Goal: Answer question/provide support: Share knowledge or assist other users

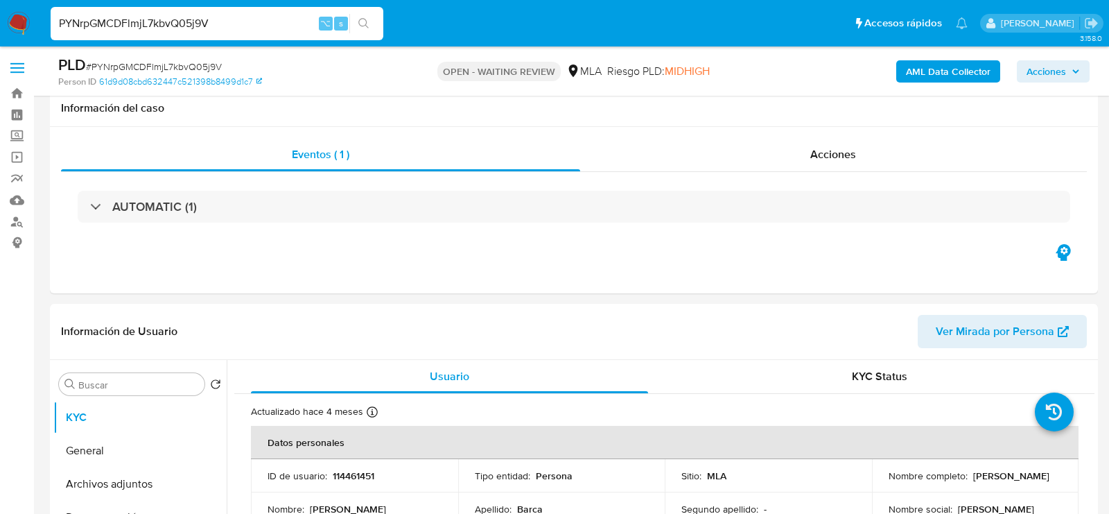
select select "10"
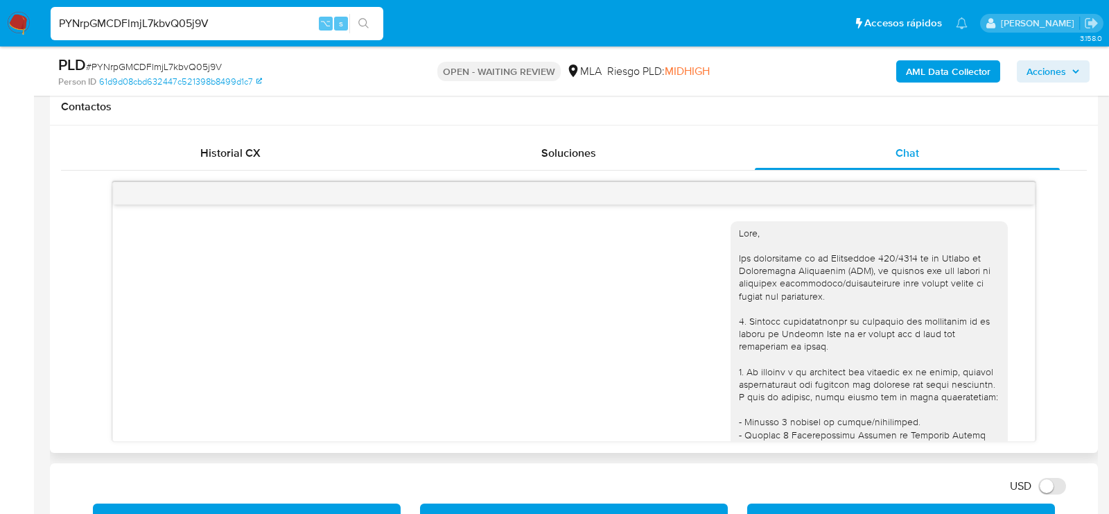
scroll to position [1783, 0]
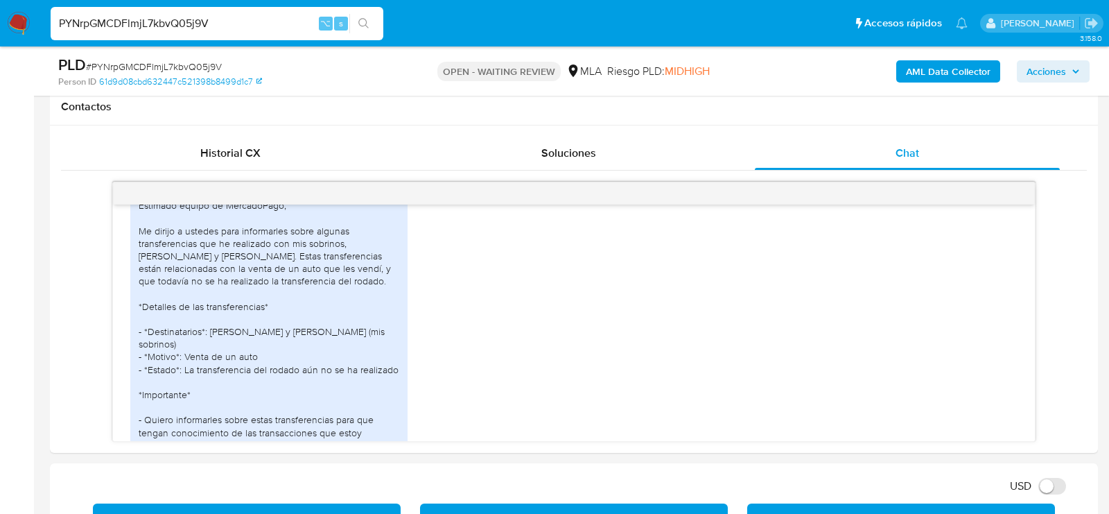
click at [189, 64] on span "# PYNrpGMCDFlmjL7kbvQ05j9V" at bounding box center [154, 67] width 136 height 14
copy span "PYNrpGMCDFlmjL7kbvQ05j9V"
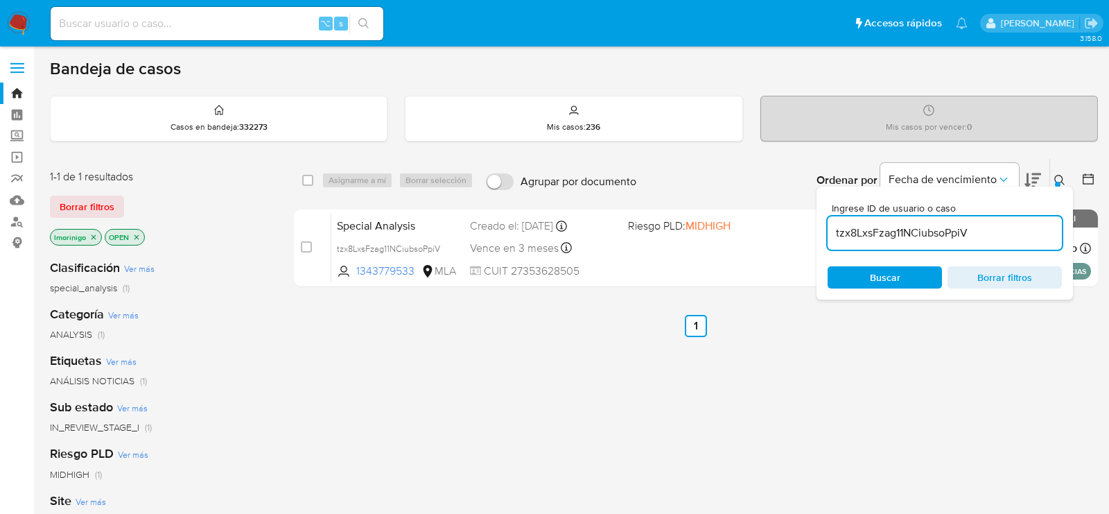
click at [910, 236] on input "tzx8LxsFzag11NCiubsoPpiV" at bounding box center [945, 233] width 234 height 18
paste input "PYNrpGMCDFlmjL7kbvQ05j9"
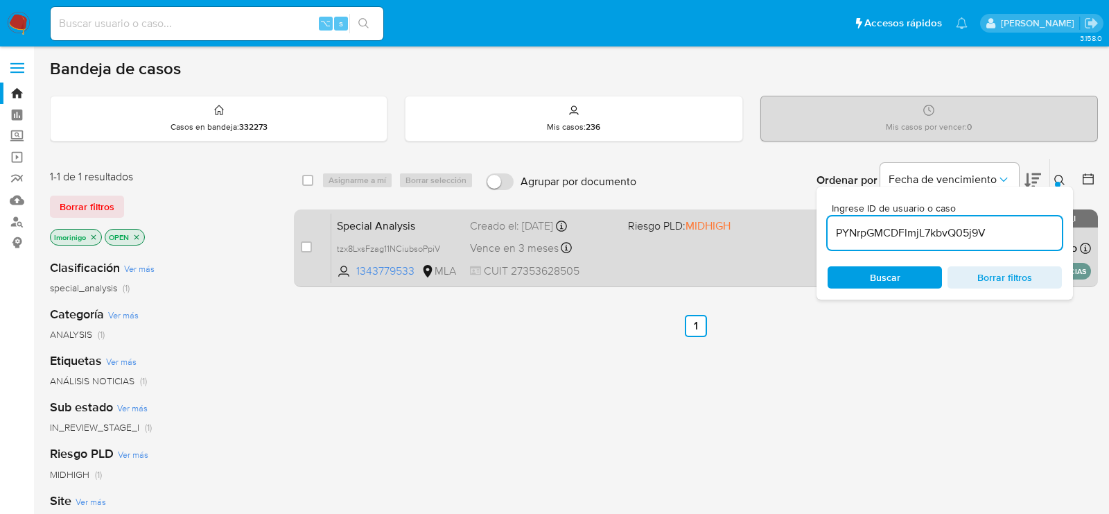
type input "PYNrpGMCDFlmjL7kbvQ05j9V"
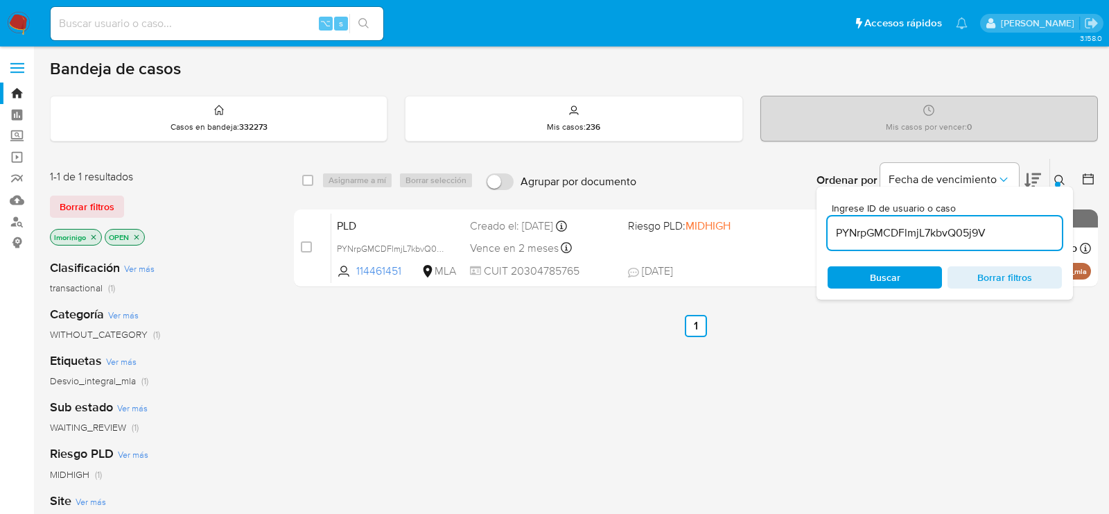
click at [307, 245] on input "checkbox" at bounding box center [306, 246] width 11 height 11
checkbox input "true"
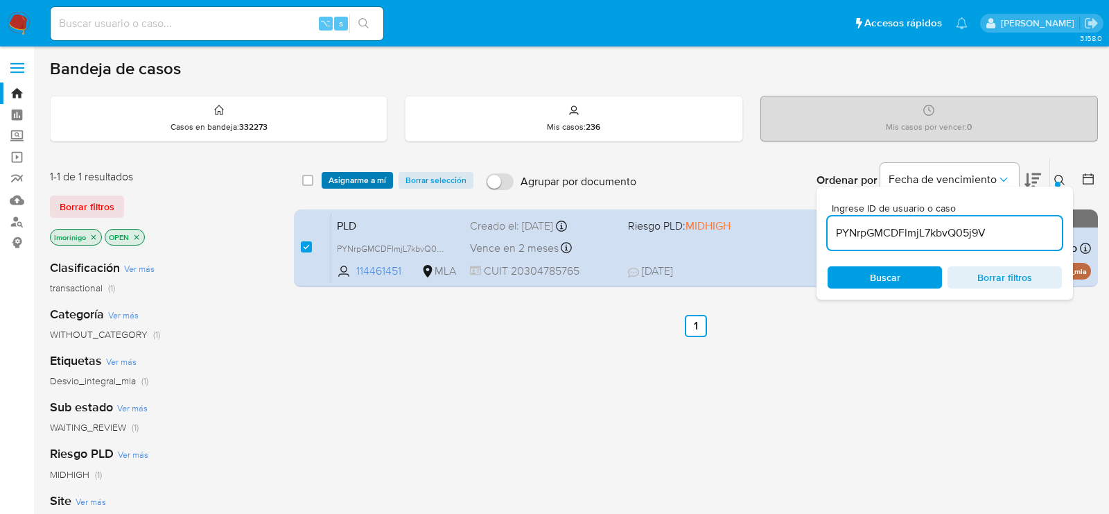
click at [360, 176] on span "Asignarme a mí" at bounding box center [358, 180] width 58 height 14
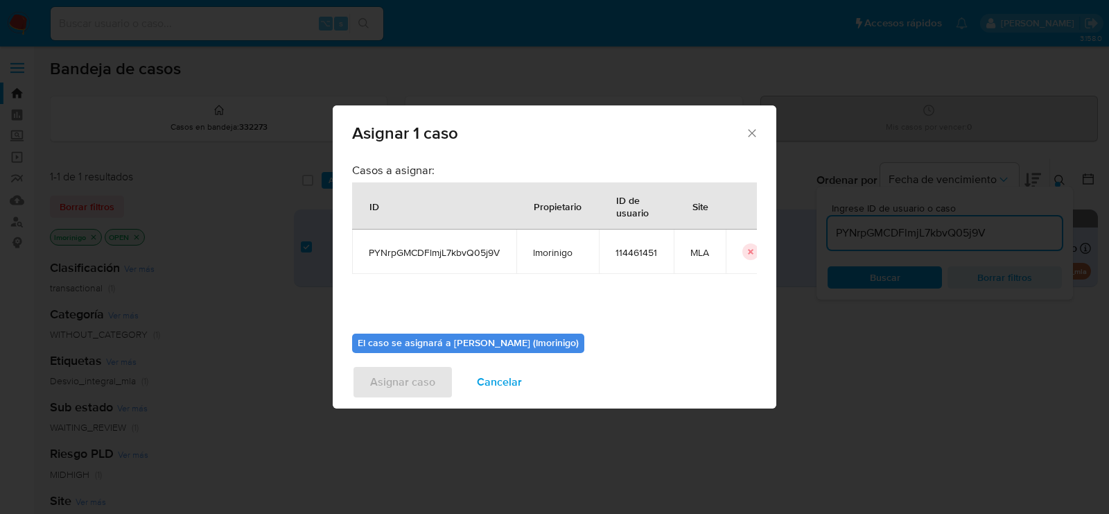
scroll to position [71, 0]
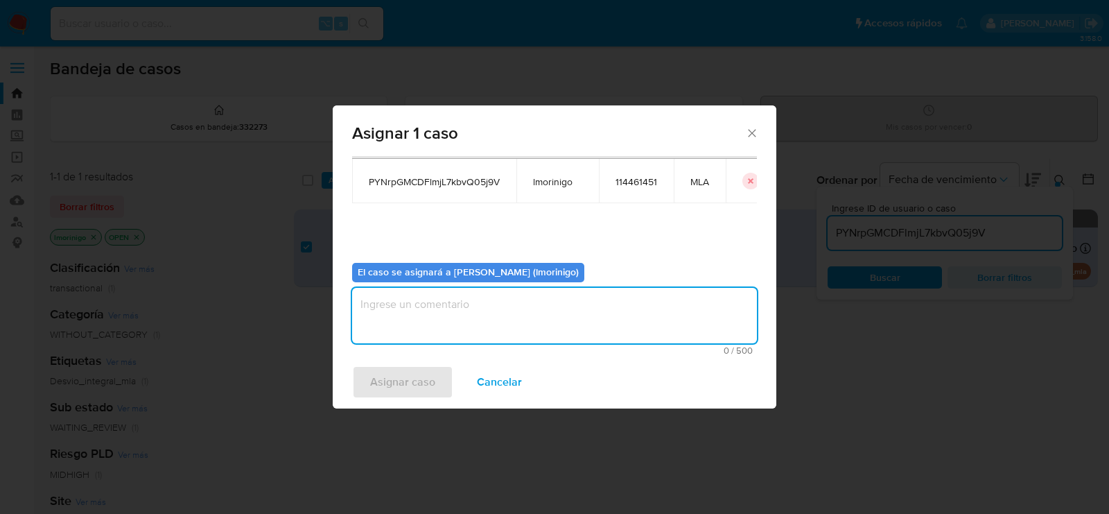
click at [449, 315] on textarea "assign-modal" at bounding box center [554, 315] width 405 height 55
click at [417, 381] on span "Asignar caso" at bounding box center [402, 382] width 65 height 31
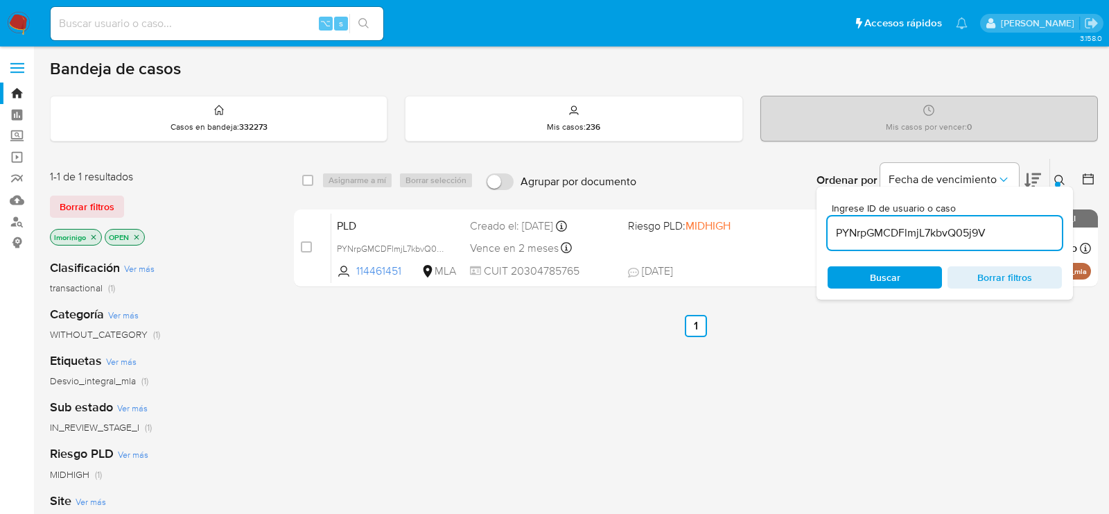
click at [861, 248] on div "PYNrpGMCDFlmjL7kbvQ05j9V" at bounding box center [945, 232] width 234 height 33
click at [860, 233] on input "PYNrpGMCDFlmjL7kbvQ05j9V" at bounding box center [945, 233] width 234 height 18
paste input "qZ1ob0mPOStFsGSvHaRh3pIc"
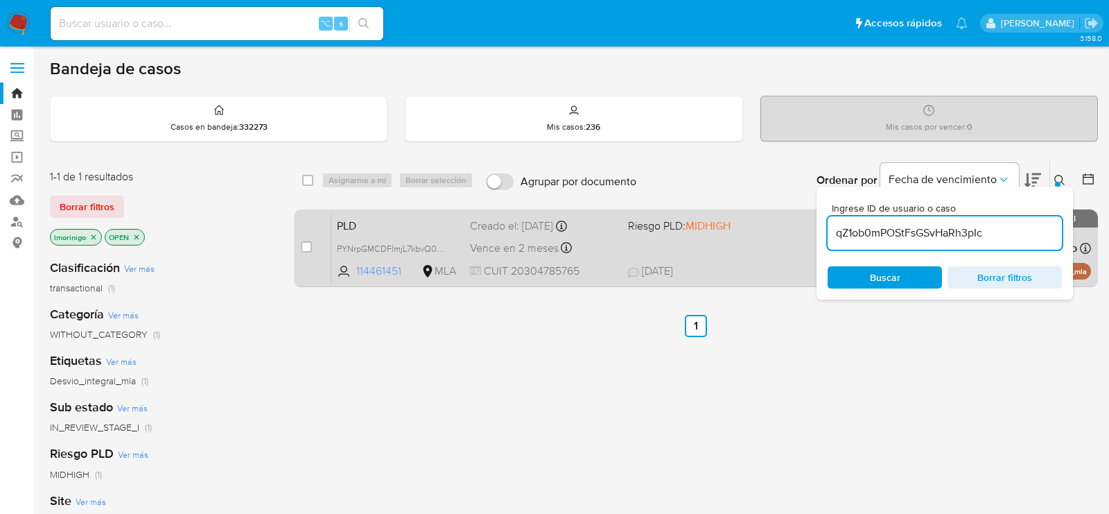
type input "qZ1ob0mPOStFsGSvHaRh3pIc"
click at [306, 248] on input "checkbox" at bounding box center [306, 246] width 11 height 11
checkbox input "true"
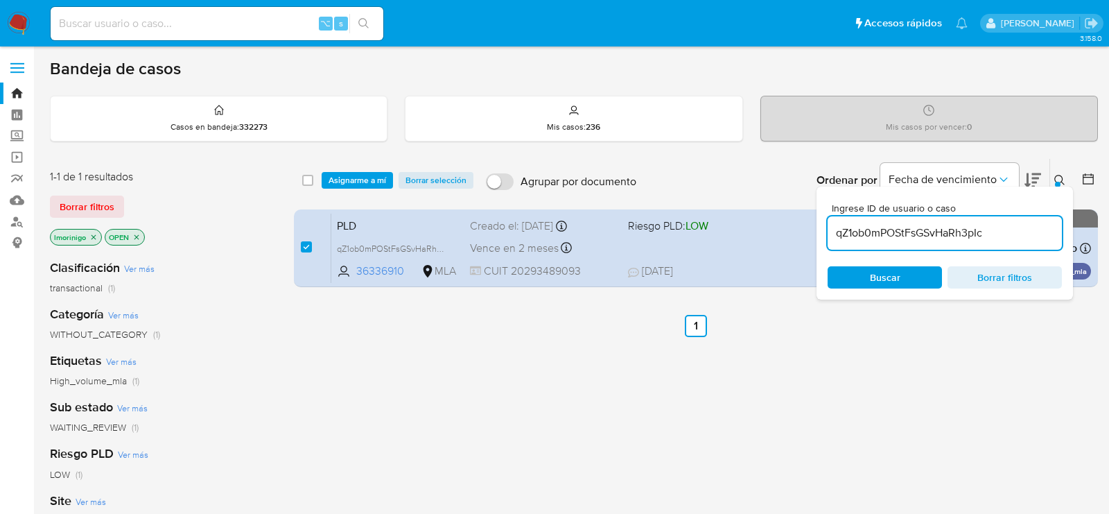
click at [337, 189] on div "select-all-cases-checkbox Asignarme a mí Borrar selección Agrupar por documento…" at bounding box center [696, 180] width 804 height 43
click at [340, 179] on span "Asignarme a mí" at bounding box center [358, 180] width 58 height 14
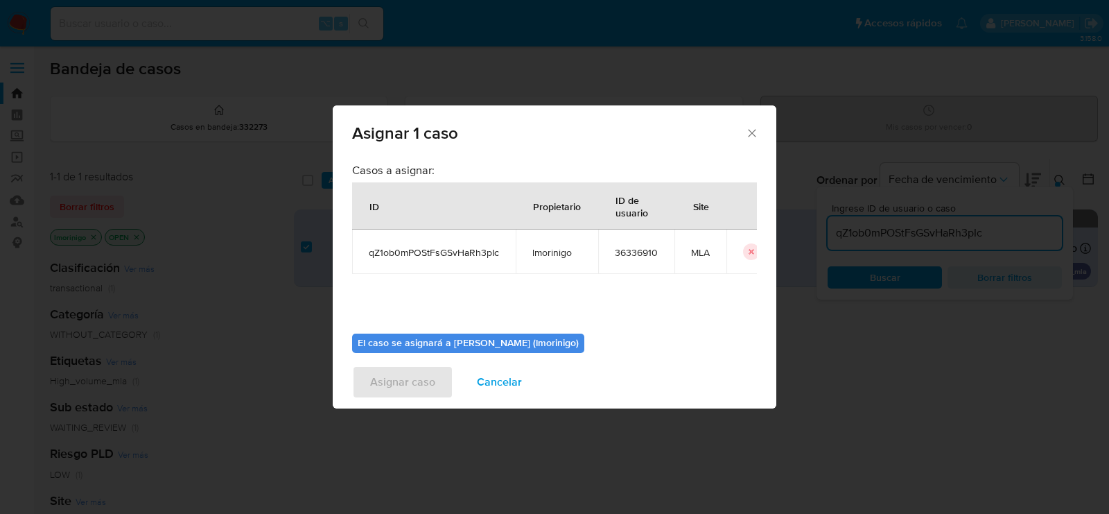
scroll to position [71, 0]
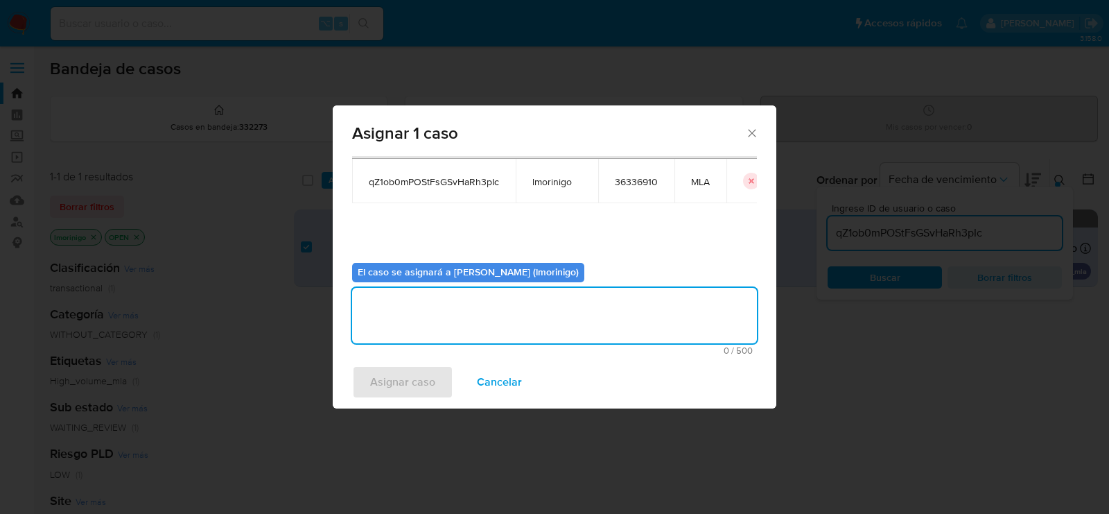
click at [386, 311] on textarea "assign-modal" at bounding box center [554, 315] width 405 height 55
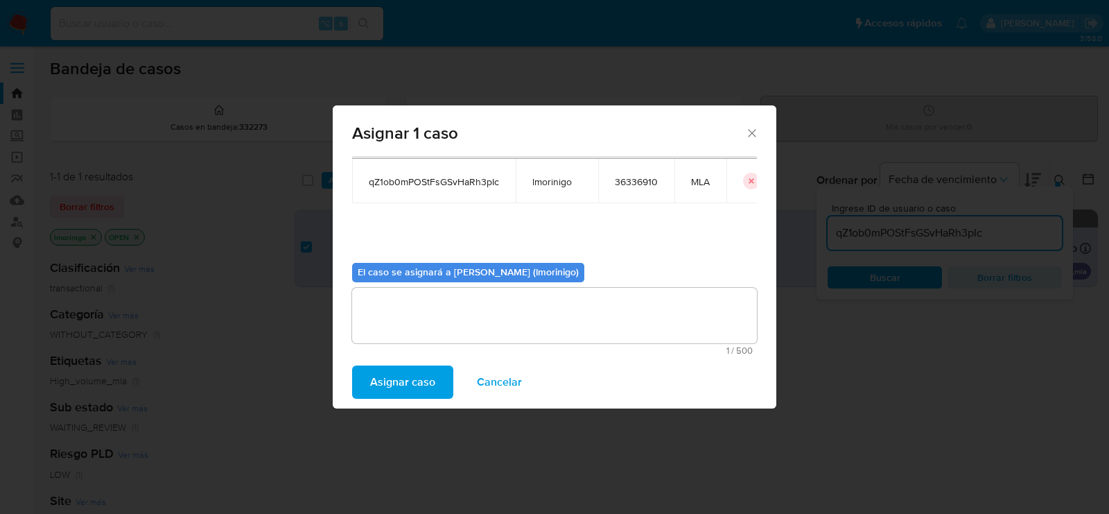
click at [387, 377] on span "Asignar caso" at bounding box center [402, 382] width 65 height 31
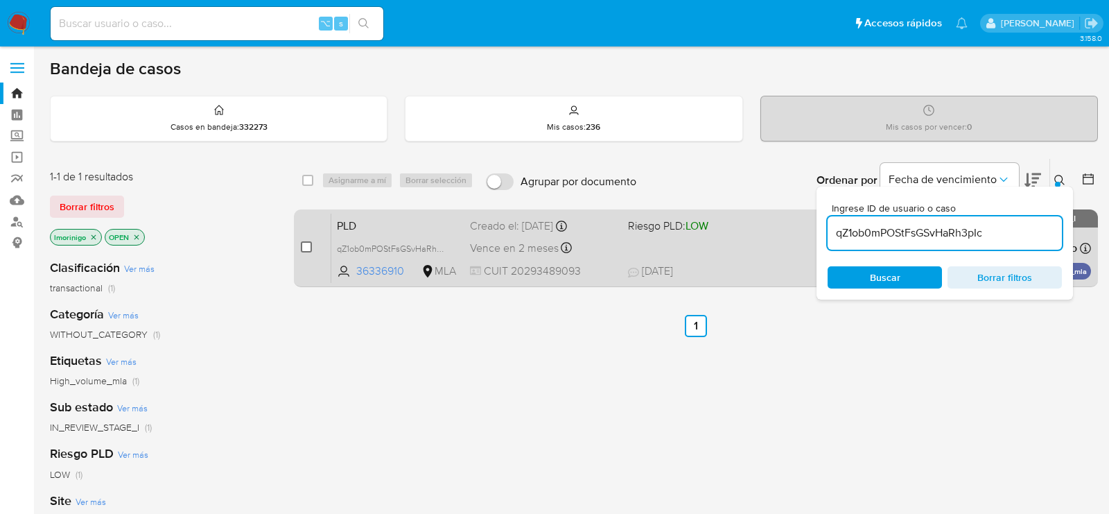
click at [307, 241] on input "checkbox" at bounding box center [306, 246] width 11 height 11
checkbox input "true"
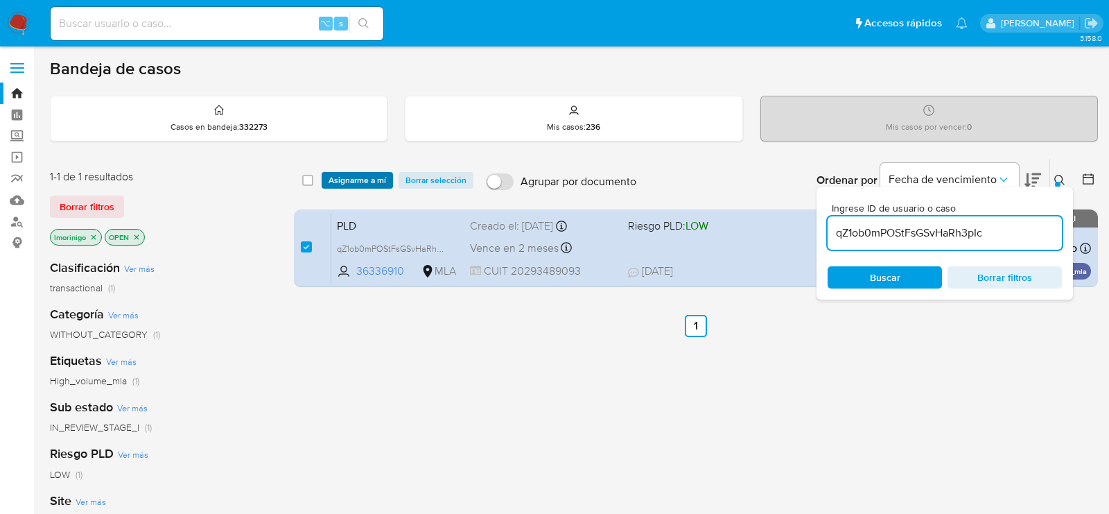
click at [345, 183] on span "Asignarme a mí" at bounding box center [358, 180] width 58 height 14
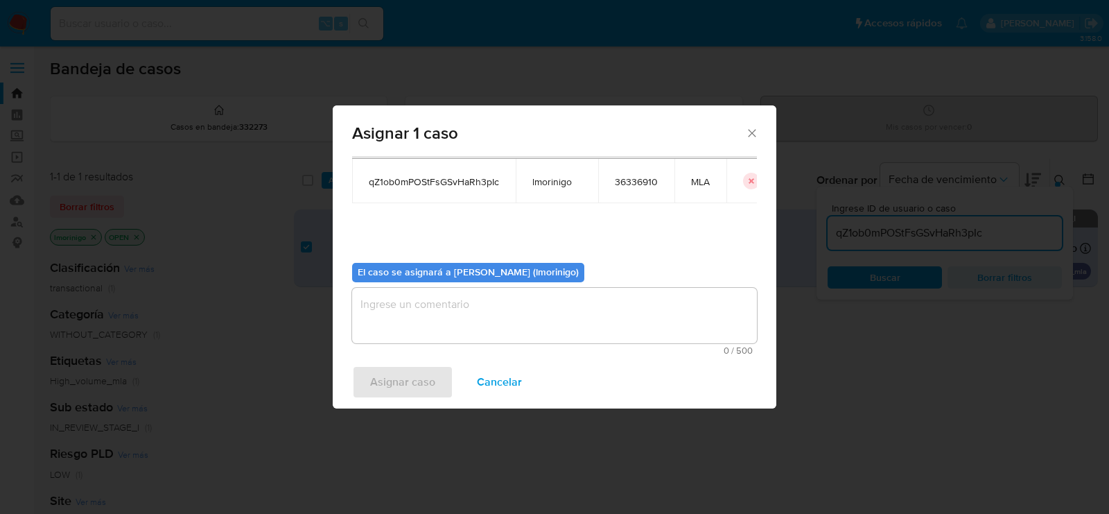
click at [458, 321] on textarea "assign-modal" at bounding box center [554, 315] width 405 height 55
click at [413, 391] on span "Asignar caso" at bounding box center [402, 382] width 65 height 31
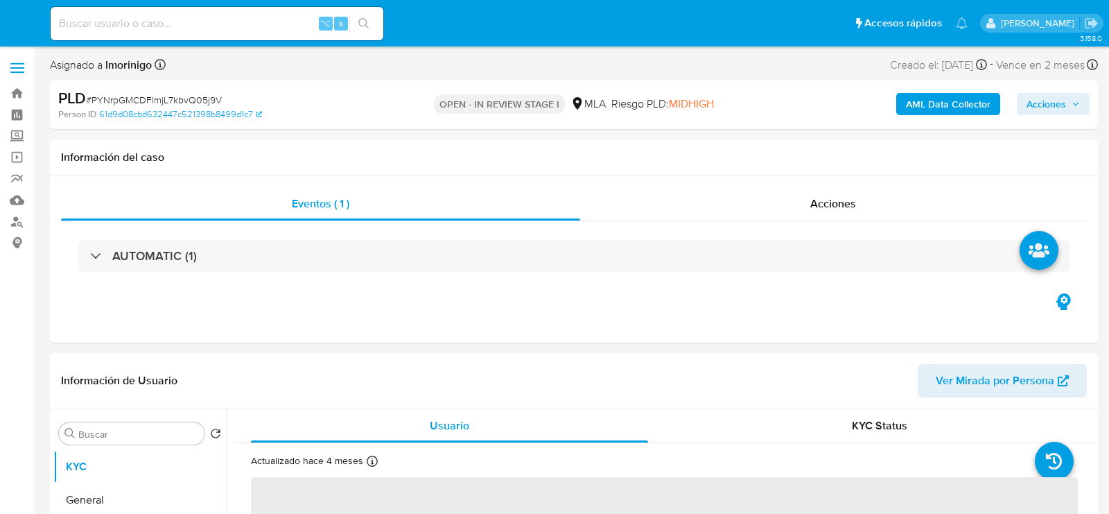
select select "10"
click at [209, 21] on input at bounding box center [217, 24] width 333 height 18
paste input "PYNrpGMCDFlmjL7kbvQ05j9V"
type input "PYNrpGMCDFlmjL7kbvQ05j9V"
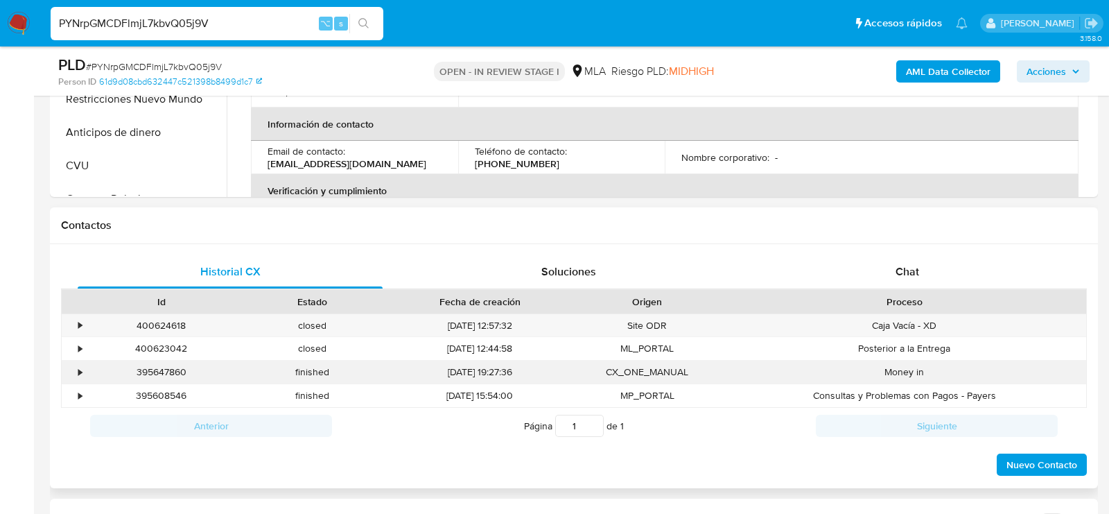
scroll to position [541, 0]
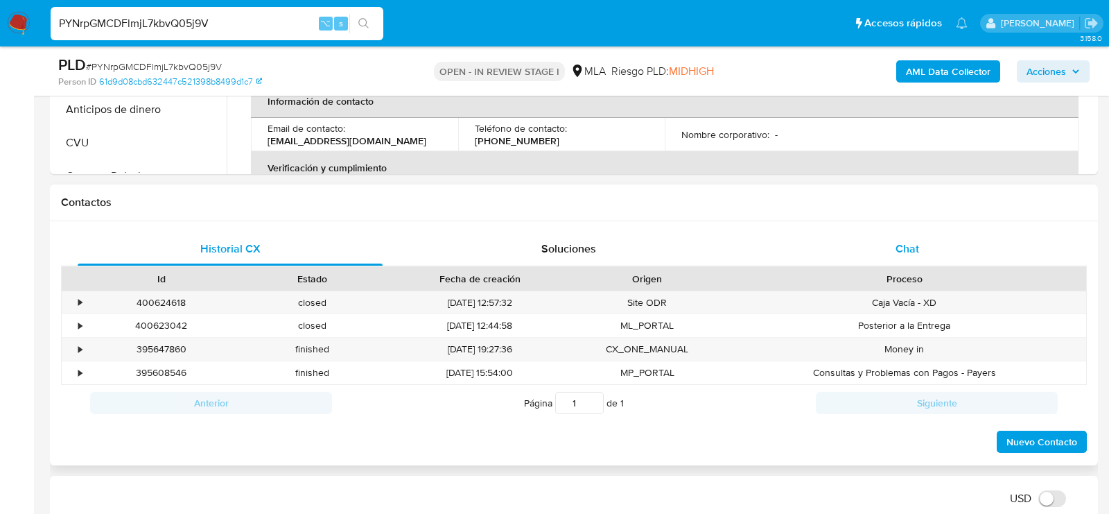
click at [883, 245] on div "Chat" at bounding box center [907, 248] width 305 height 33
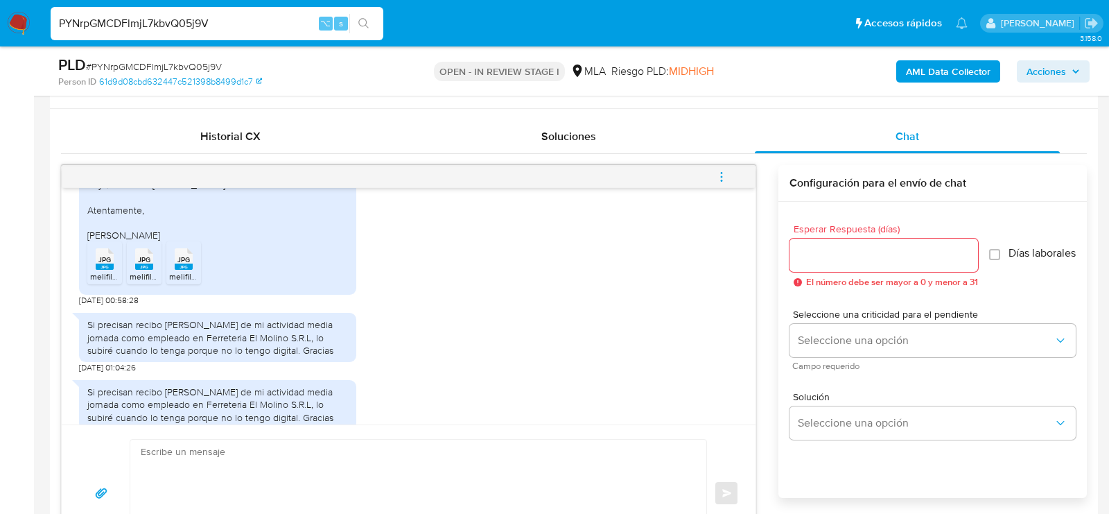
scroll to position [916, 0]
click at [117, 304] on span "19/08/2025 00:58:28" at bounding box center [109, 298] width 60 height 11
copy span "19/08/2025"
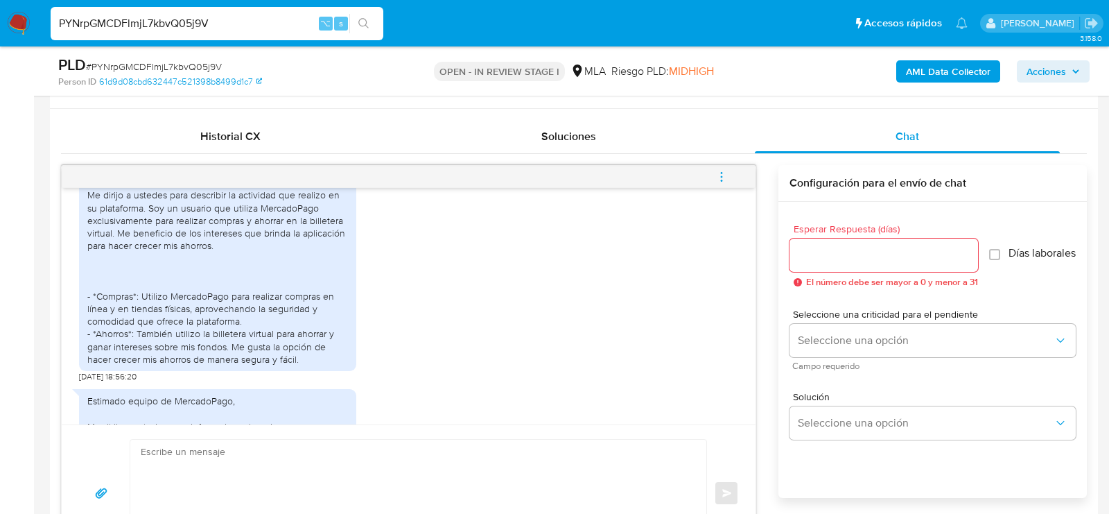
scroll to position [1575, 0]
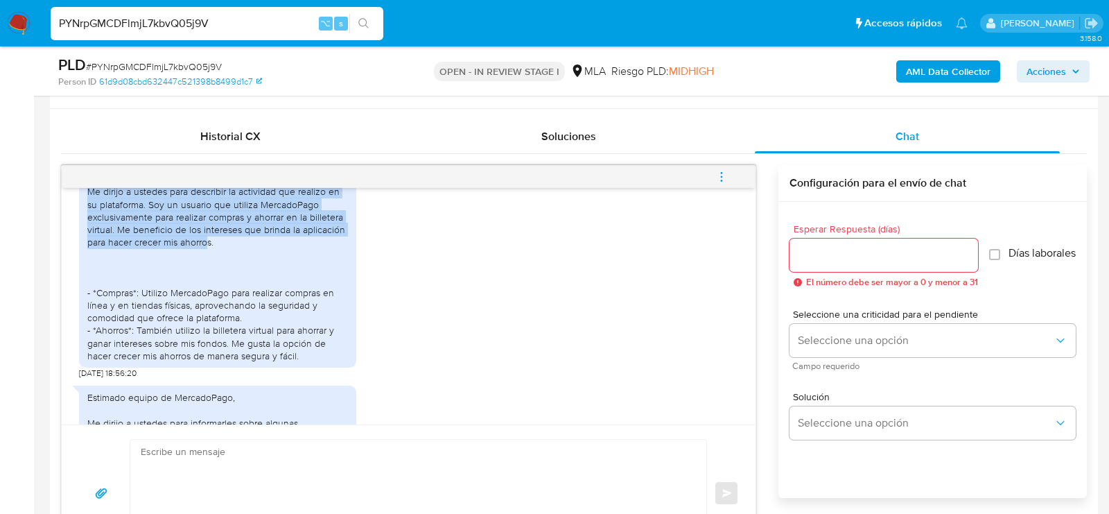
drag, startPoint x: 87, startPoint y: 214, endPoint x: 209, endPoint y: 266, distance: 131.7
click at [209, 266] on div "Estimado equipo de MercadoPago, Me dirijo a ustedes para describir la actividad…" at bounding box center [217, 261] width 261 height 202
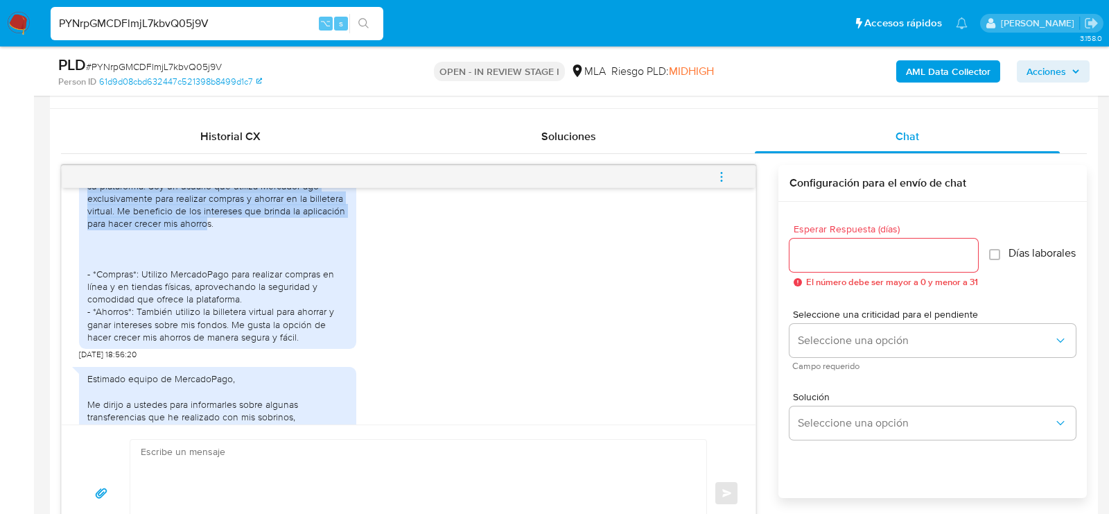
scroll to position [1592, 0]
copy div "Me dirijo a ustedes para describir la actividad que realizo en su plataforma. S…"
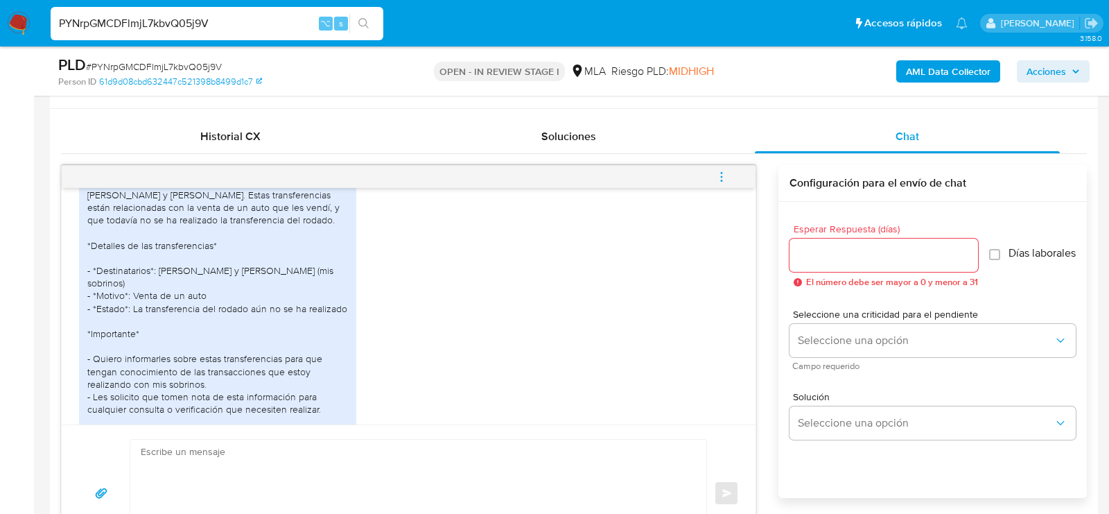
scroll to position [1819, 0]
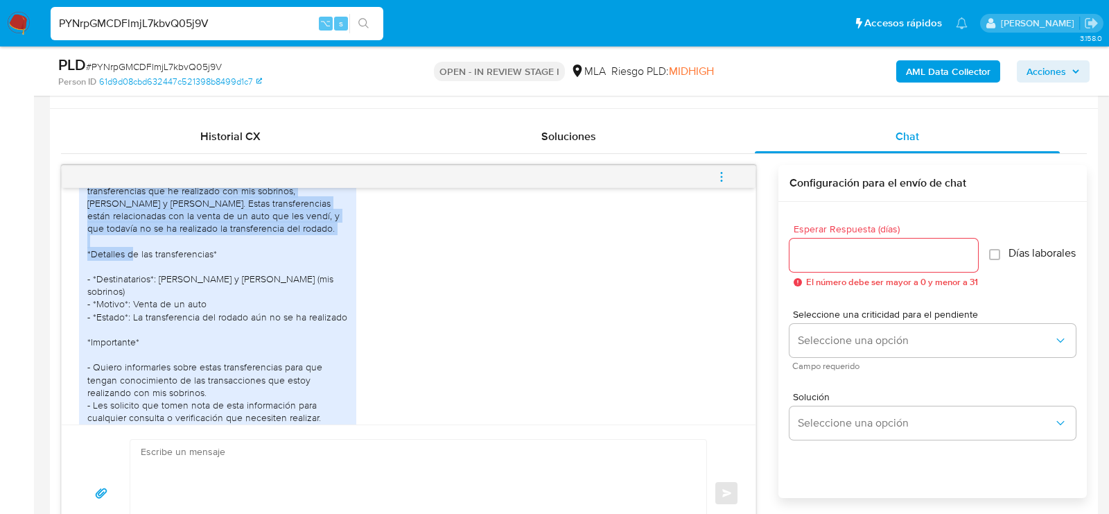
drag, startPoint x: 88, startPoint y: 204, endPoint x: 345, endPoint y: 251, distance: 260.8
click at [345, 251] on div "Estimado equipo de MercadoPago, Me dirijo a ustedes para informarles sobre algu…" at bounding box center [217, 303] width 261 height 315
copy div "Me dirijo a ustedes para informarles sobre algunas transferencias que he realiz…"
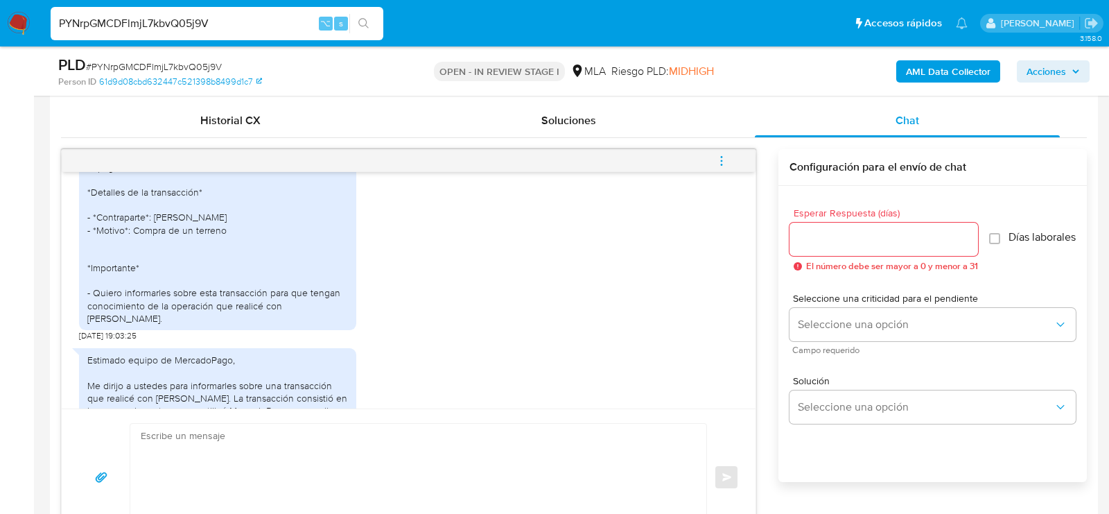
scroll to position [2454, 0]
drag, startPoint x: 91, startPoint y: 216, endPoint x: 196, endPoint y: 241, distance: 108.3
click at [196, 241] on div "Estimado equipo de MercadoPago, Me dirijo a ustedes para informarles sobre una …" at bounding box center [217, 209] width 261 height 227
click at [196, 242] on div "Estimado equipo de MercadoPago, Me dirijo a ustedes para informarles sobre una …" at bounding box center [217, 209] width 261 height 227
drag, startPoint x: 192, startPoint y: 248, endPoint x: 83, endPoint y: 218, distance: 113.5
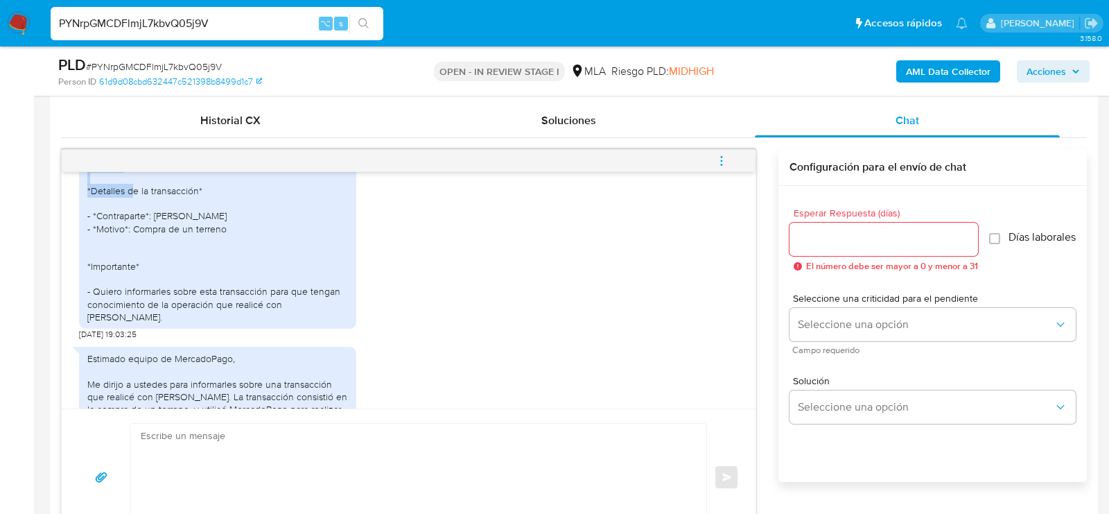
click at [83, 218] on div "Estimado equipo de MercadoPago, Me dirijo a ustedes para informarles sobre una …" at bounding box center [217, 210] width 277 height 238
copy div "Me dirijo a ustedes para informarles sobre una transacción que realicé con Sant…"
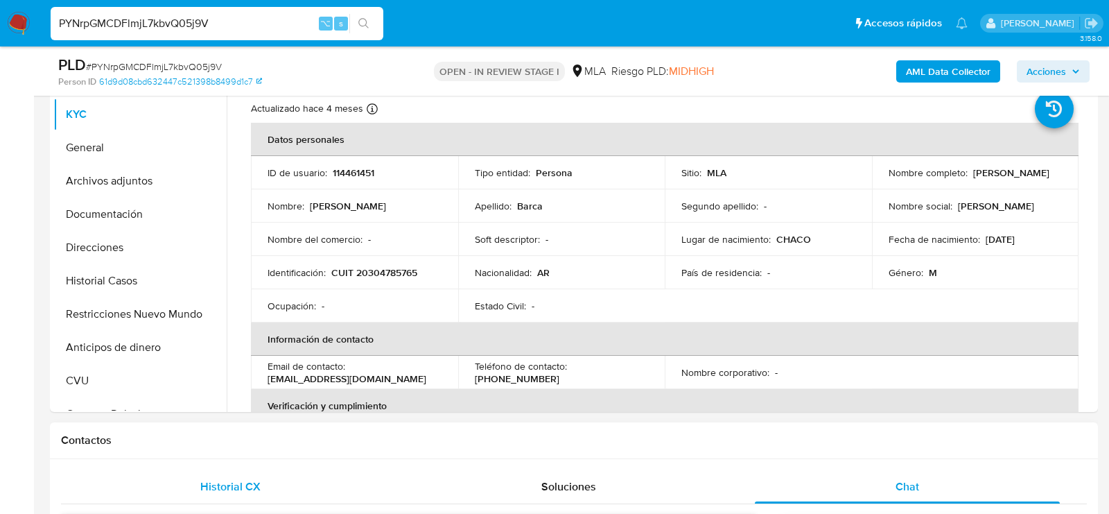
scroll to position [285, 0]
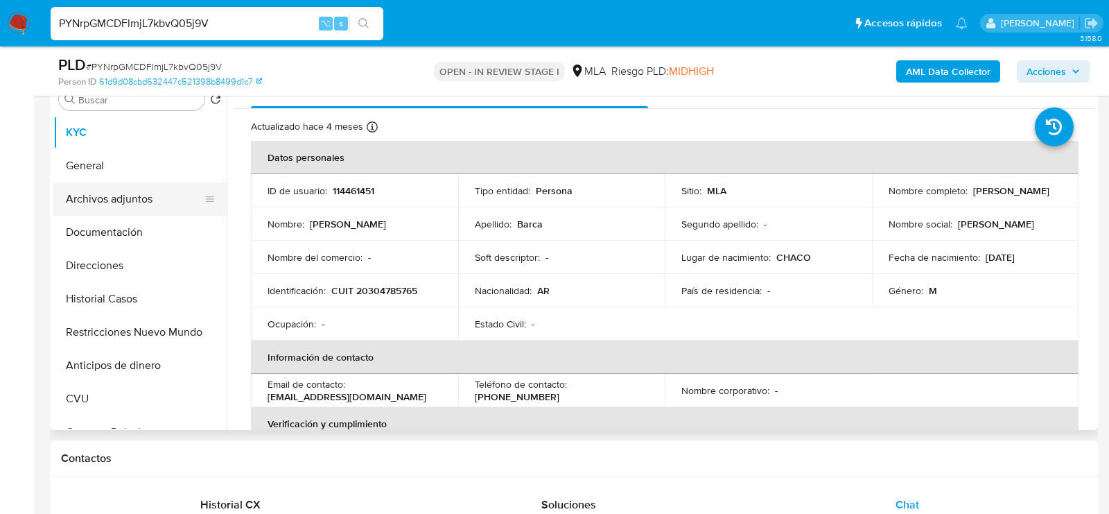
click at [146, 181] on ul "KYC General Archivos adjuntos Documentación Direcciones Historial Casos Restric…" at bounding box center [139, 272] width 173 height 313
click at [130, 205] on button "Archivos adjuntos" at bounding box center [134, 198] width 162 height 33
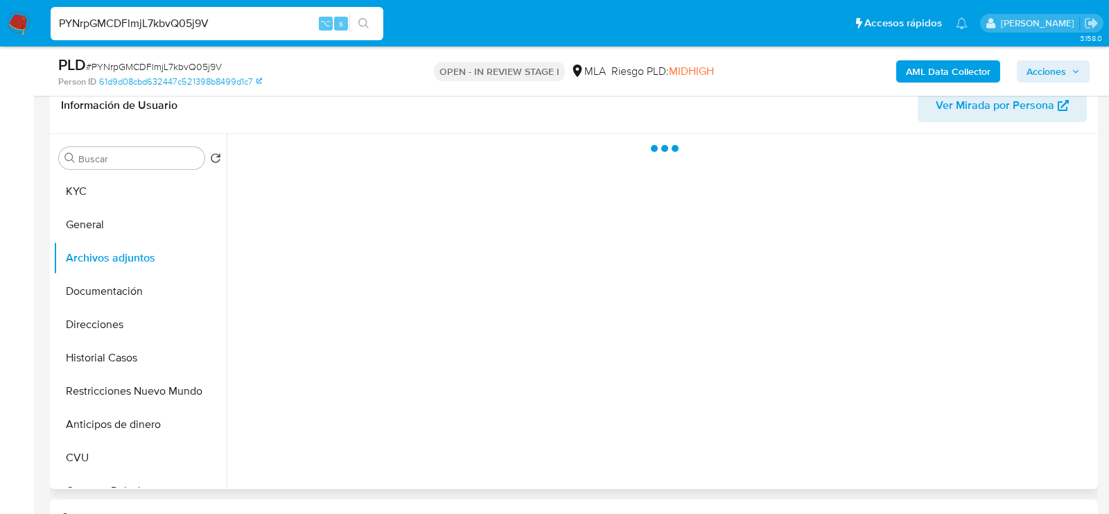
scroll to position [217, 0]
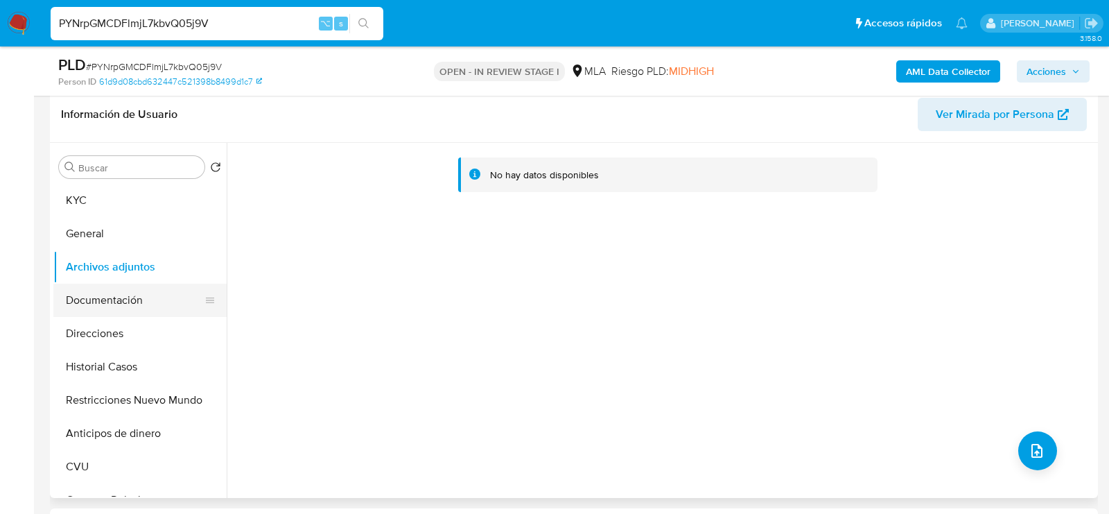
click at [104, 306] on button "Documentación" at bounding box center [134, 300] width 162 height 33
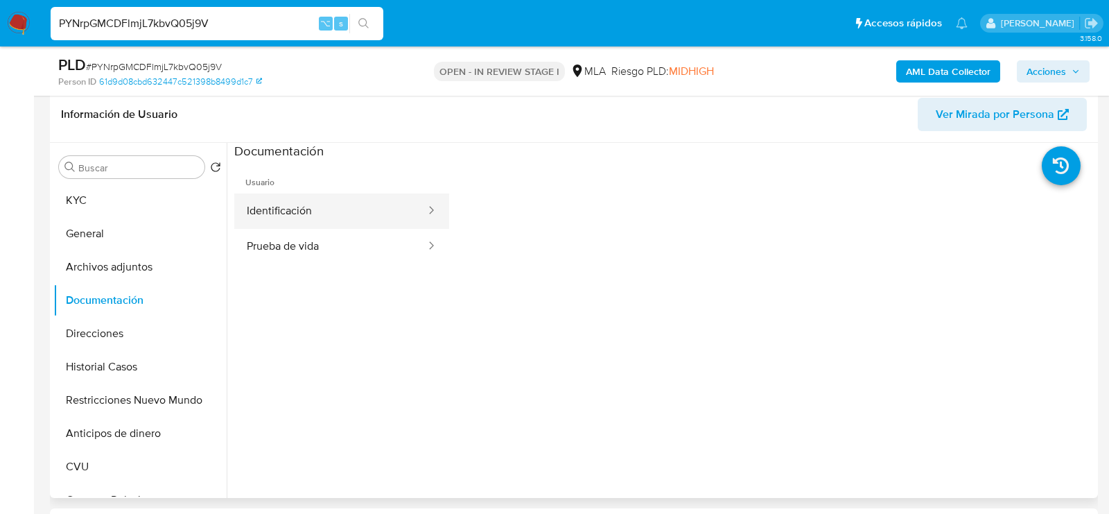
click at [318, 202] on button "Identificación" at bounding box center [330, 210] width 193 height 35
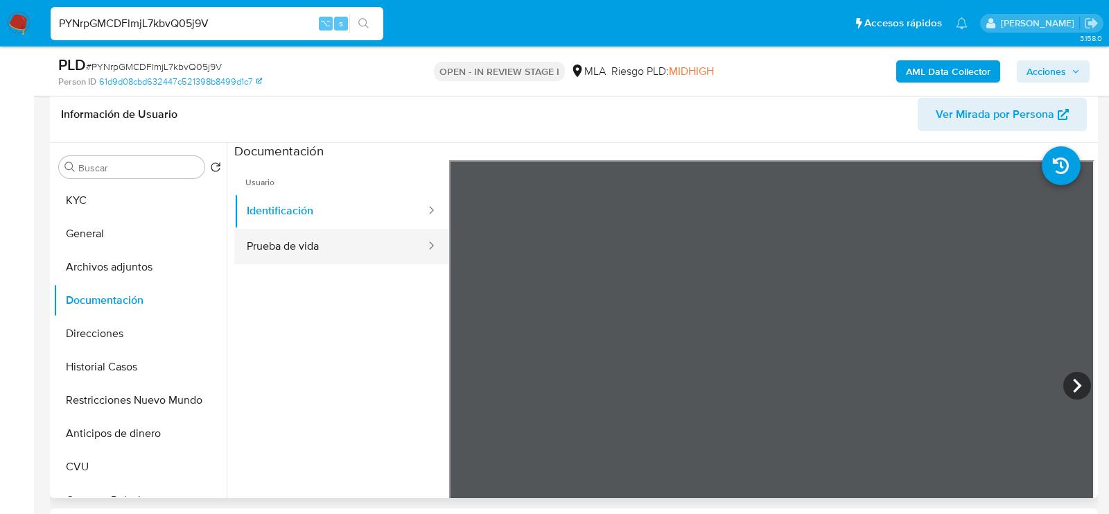
click at [314, 237] on button "Prueba de vida" at bounding box center [330, 246] width 193 height 35
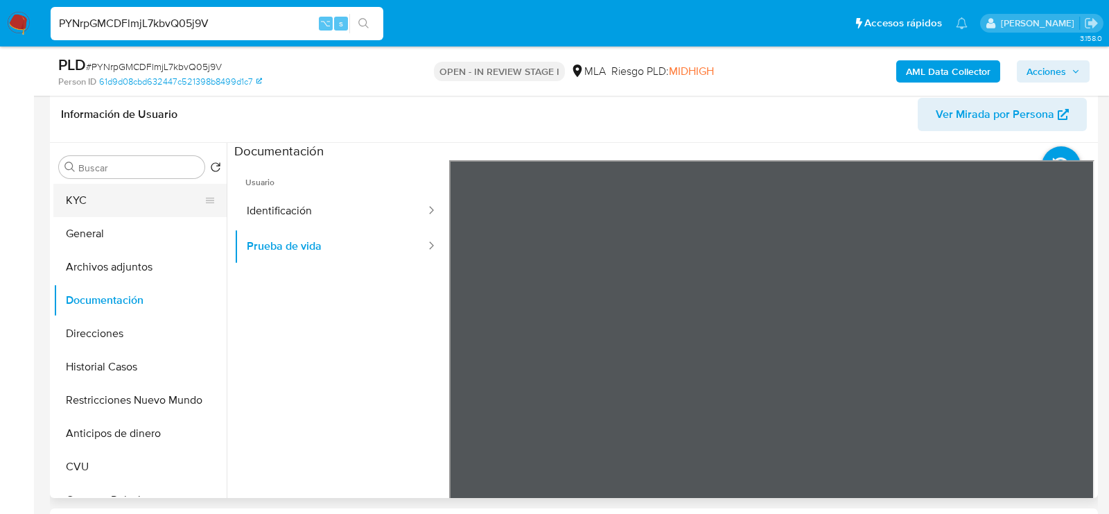
click at [102, 194] on button "KYC" at bounding box center [134, 200] width 162 height 33
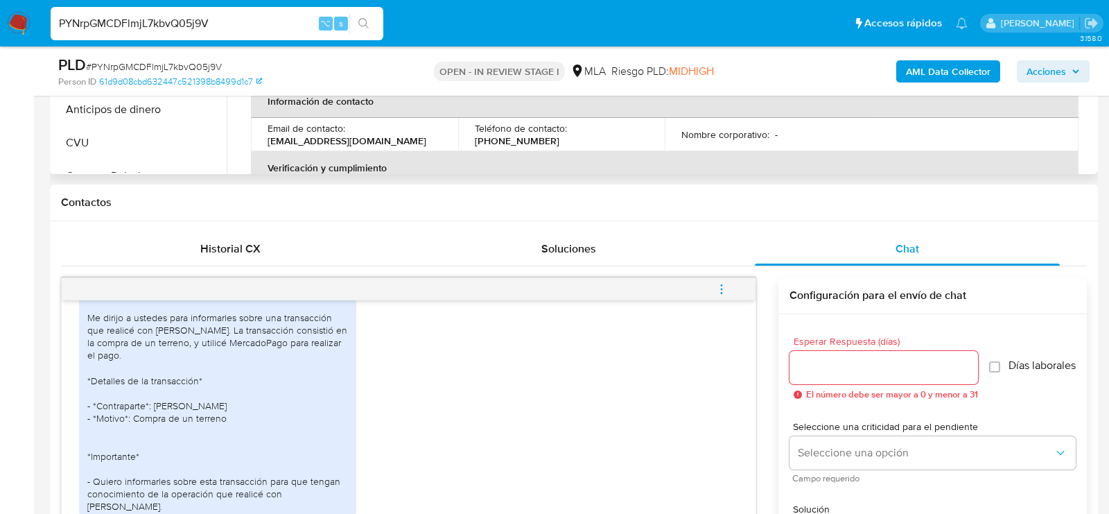
scroll to position [733, 0]
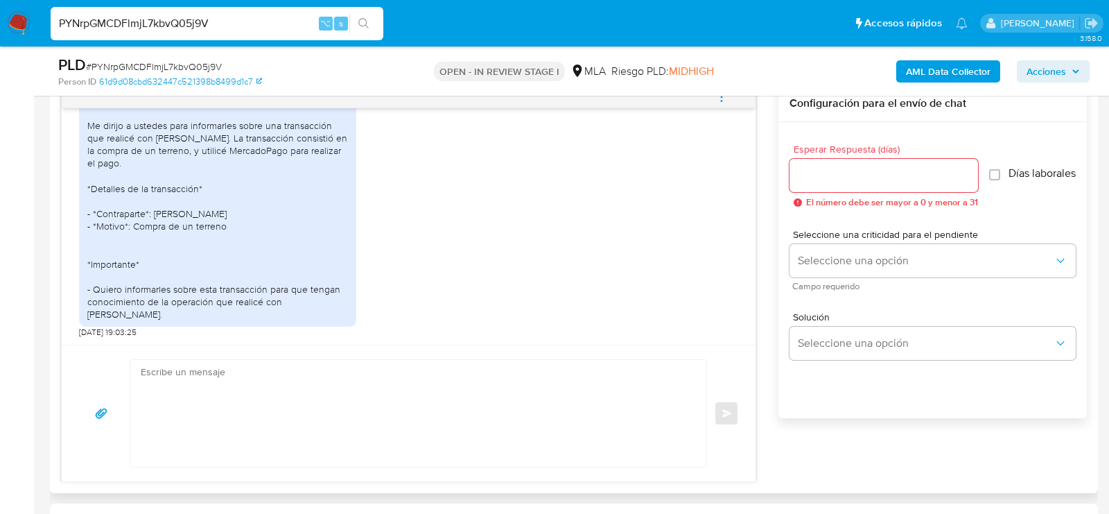
click at [374, 421] on textarea at bounding box center [415, 413] width 548 height 107
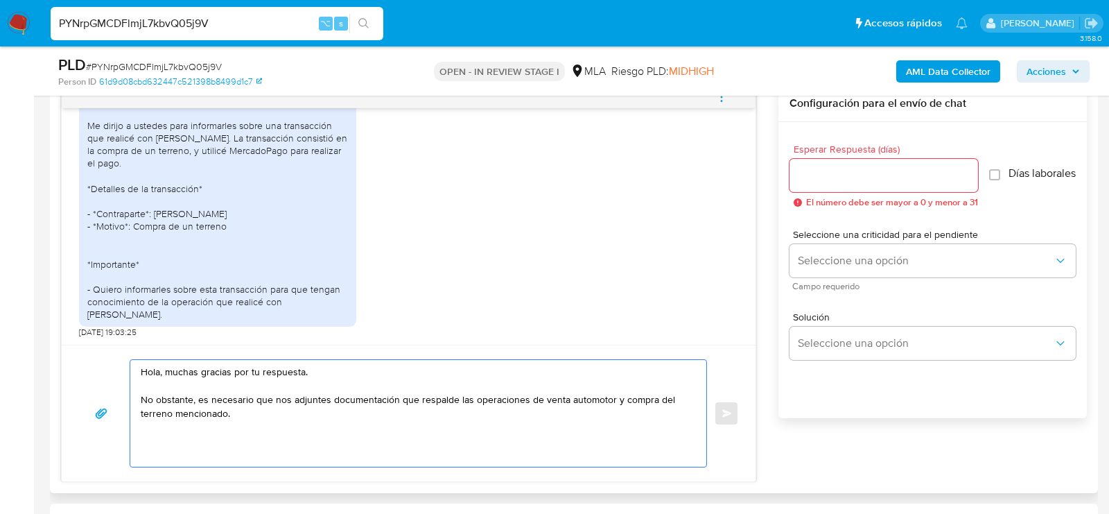
paste textarea "Es importante que sepas que, en caso de no responder a lo solicitado o si lo pr…"
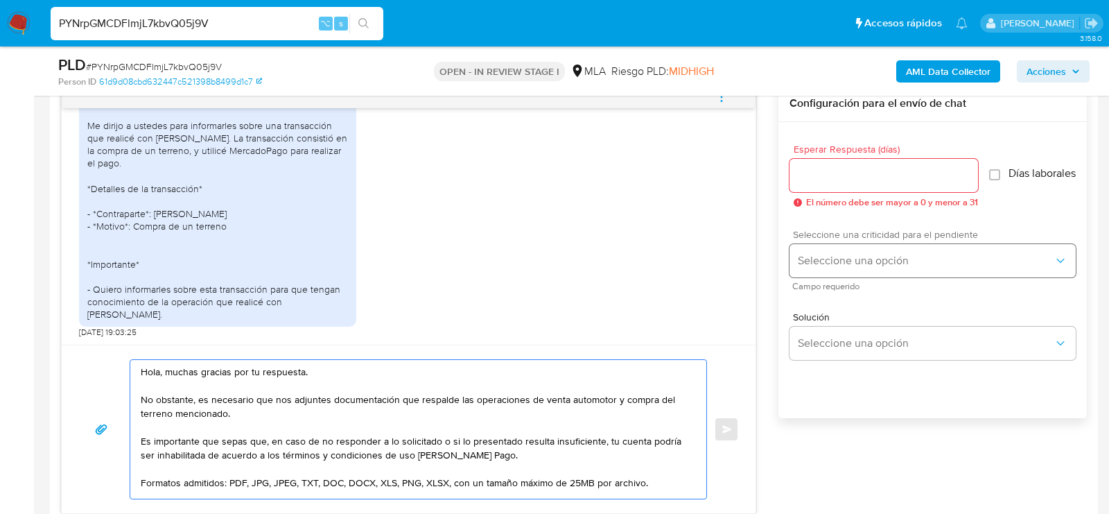
type textarea "Hola, muchas gracias por tu respuesta. No obstante, es necesario que nos adjunt…"
click at [906, 262] on span "Seleccione una opción" at bounding box center [926, 261] width 256 height 14
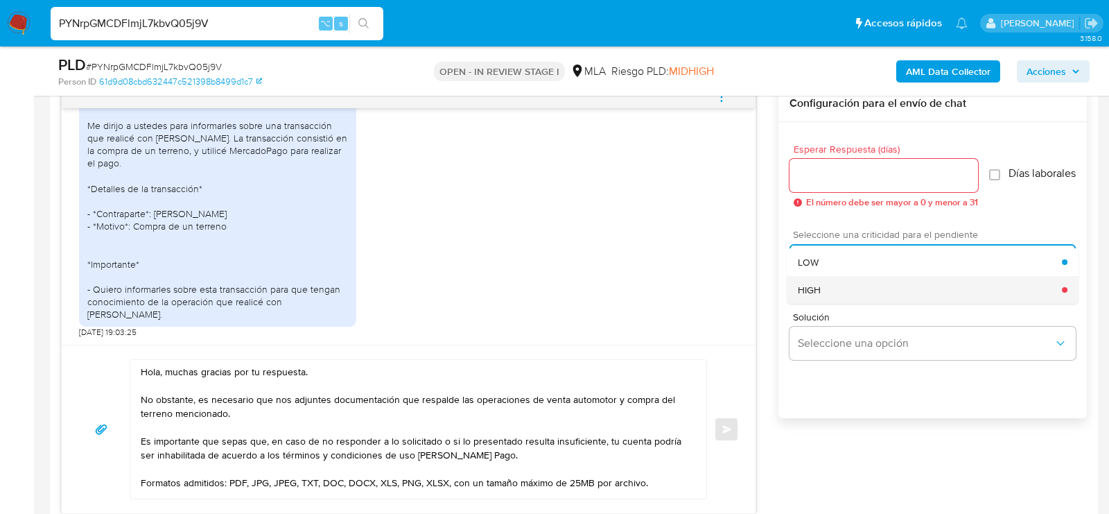
click at [858, 288] on div "HIGH" at bounding box center [930, 290] width 264 height 28
click at [858, 146] on span "Esperar Respuesta (días)" at bounding box center [888, 149] width 189 height 10
click at [858, 166] on input "Esperar Respuesta (días)" at bounding box center [884, 175] width 189 height 18
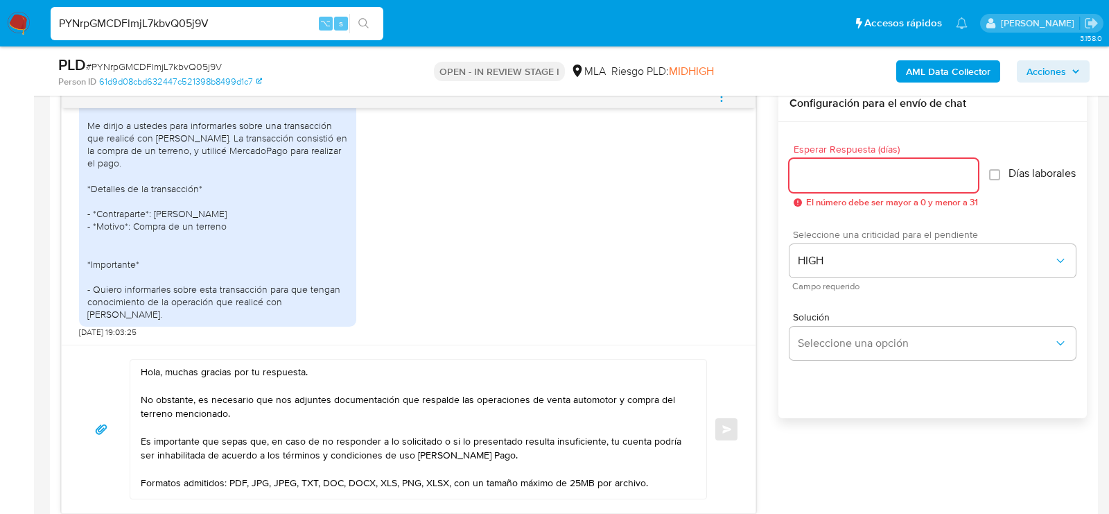
click at [858, 173] on input "Esperar Respuesta (días)" at bounding box center [884, 175] width 189 height 18
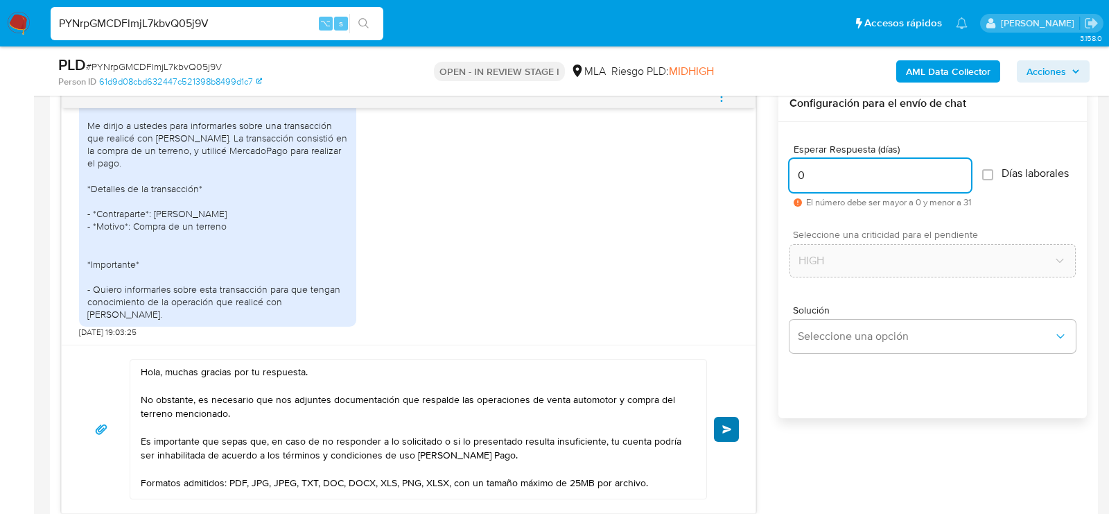
type input "0"
click at [733, 435] on button "Enviar" at bounding box center [726, 429] width 25 height 25
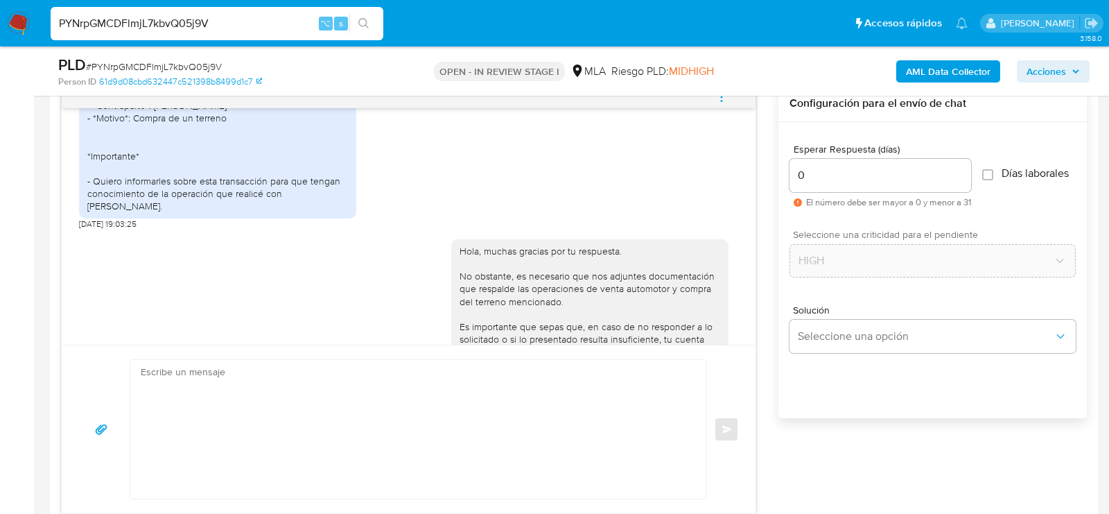
scroll to position [3068, 0]
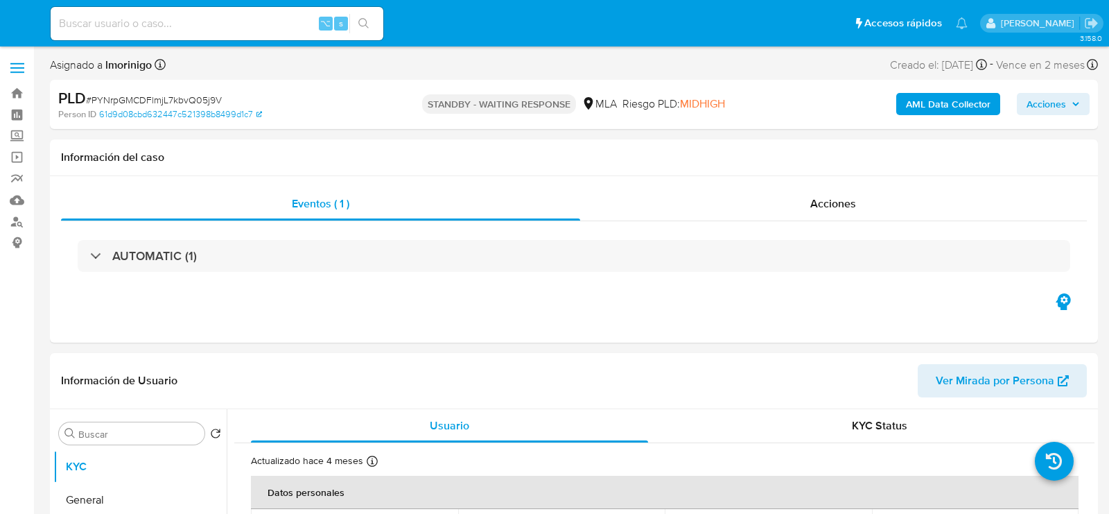
select select "10"
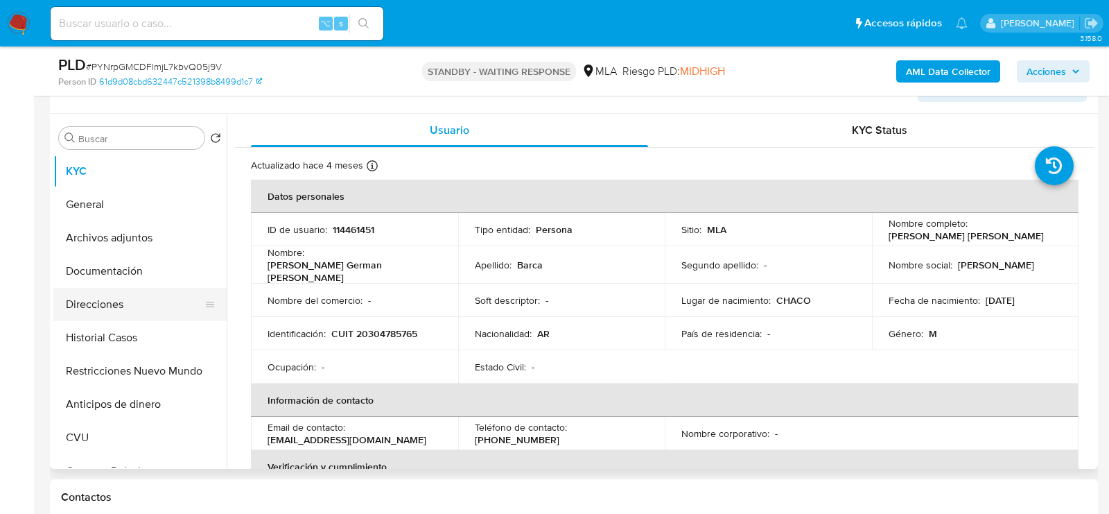
scroll to position [276, 0]
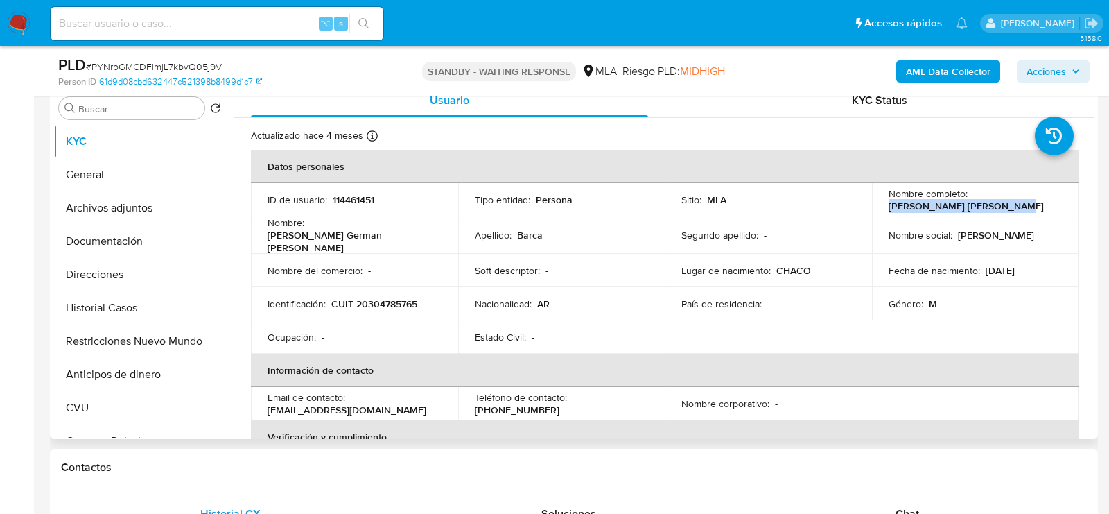
drag, startPoint x: 885, startPoint y: 204, endPoint x: 1022, endPoint y: 203, distance: 136.6
click at [1023, 204] on div "Nombre completo : Gabriel German Rene Barca" at bounding box center [976, 199] width 174 height 25
click at [183, 22] on input at bounding box center [217, 24] width 333 height 18
paste input "qZ1ob0mPOStFsGSvHaRh3pIc"
type input "qZ1ob0mPOStFsGSvHaRh3pIc"
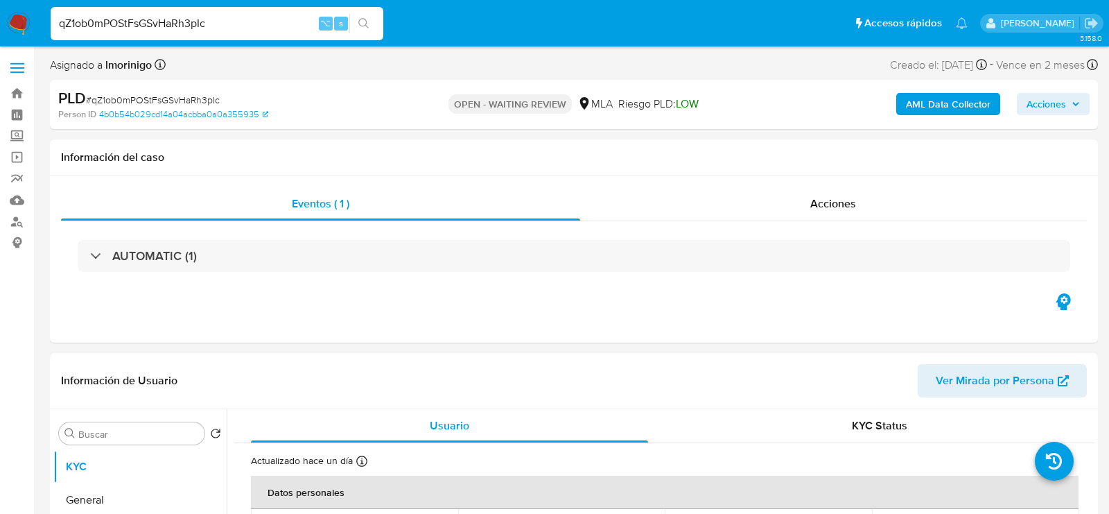
click at [219, 101] on span "# qZ1ob0mPOStFsGSvHaRh3pIc" at bounding box center [153, 100] width 134 height 14
select select "10"
click at [219, 101] on span "# qZ1ob0mPOStFsGSvHaRh3pIc" at bounding box center [153, 100] width 134 height 14
click at [215, 101] on span "# qZ1ob0mPOStFsGSvHaRh3pIc" at bounding box center [153, 100] width 134 height 14
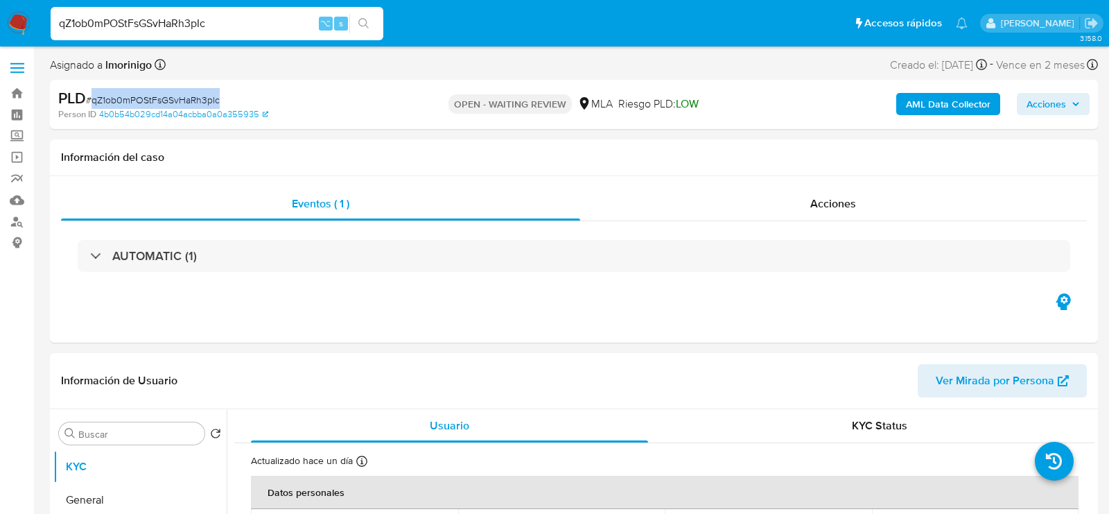
copy span "qZ1ob0mPOStFsGSvHaRh3pIc"
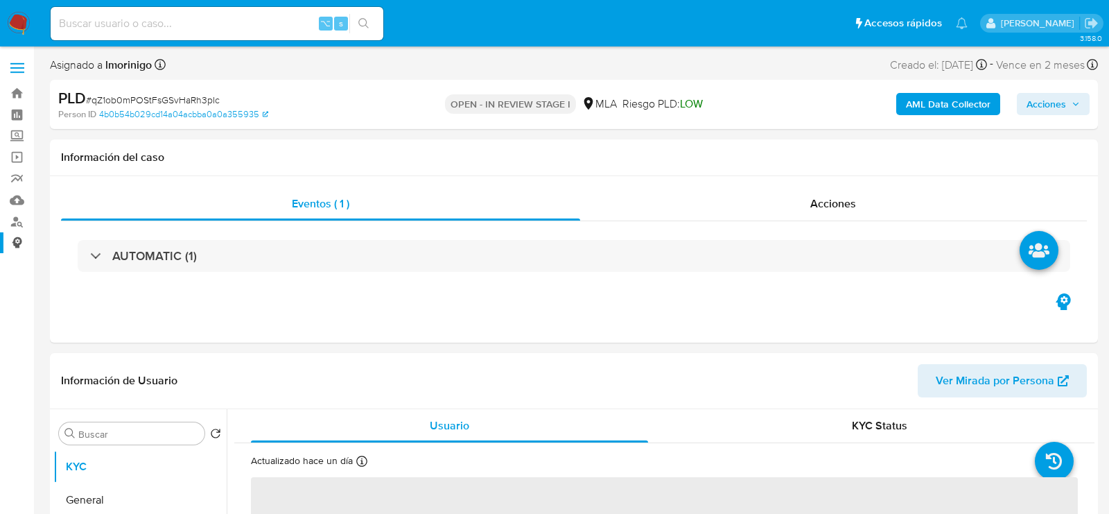
select select "10"
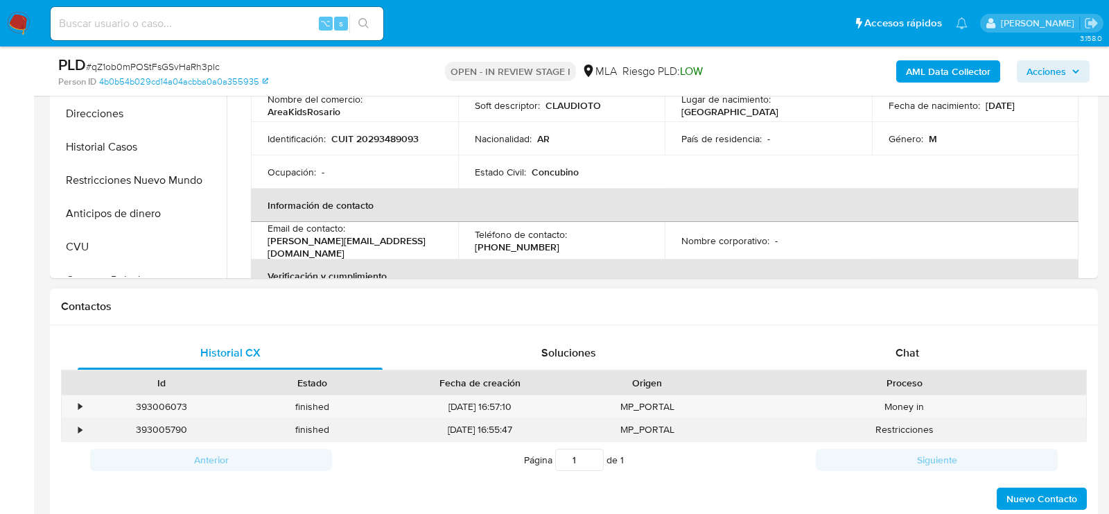
scroll to position [442, 0]
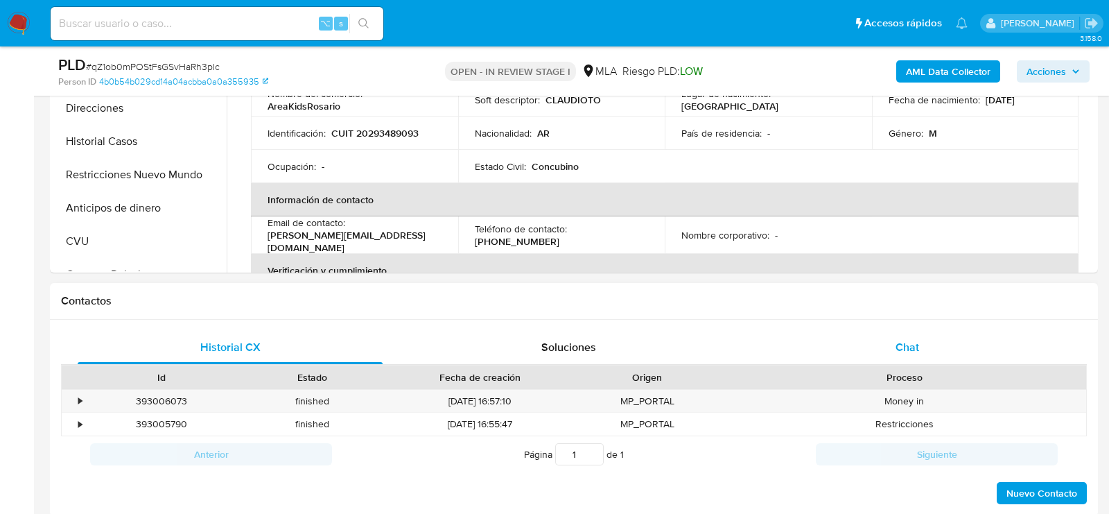
click at [942, 349] on div "Chat" at bounding box center [907, 347] width 305 height 33
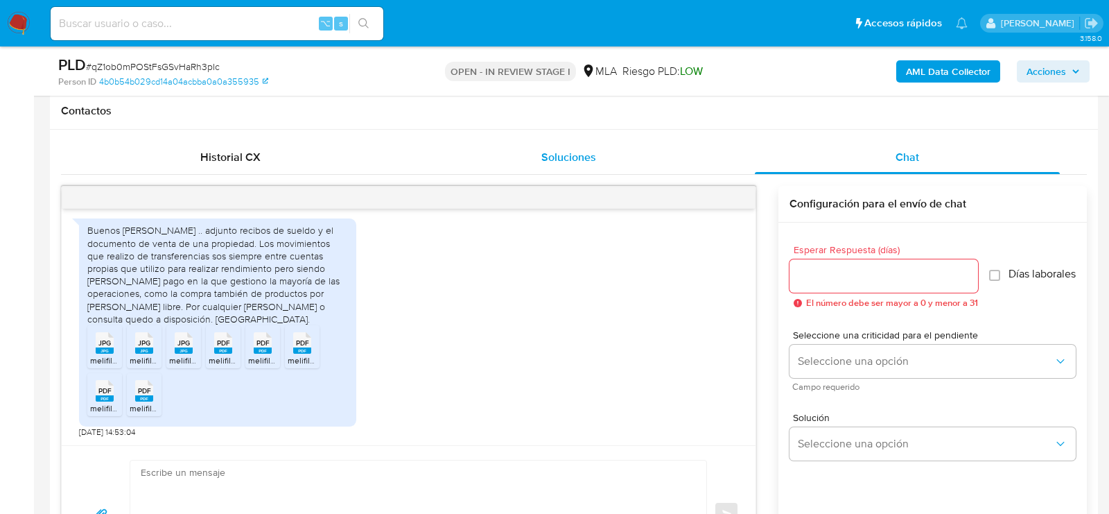
scroll to position [648, 0]
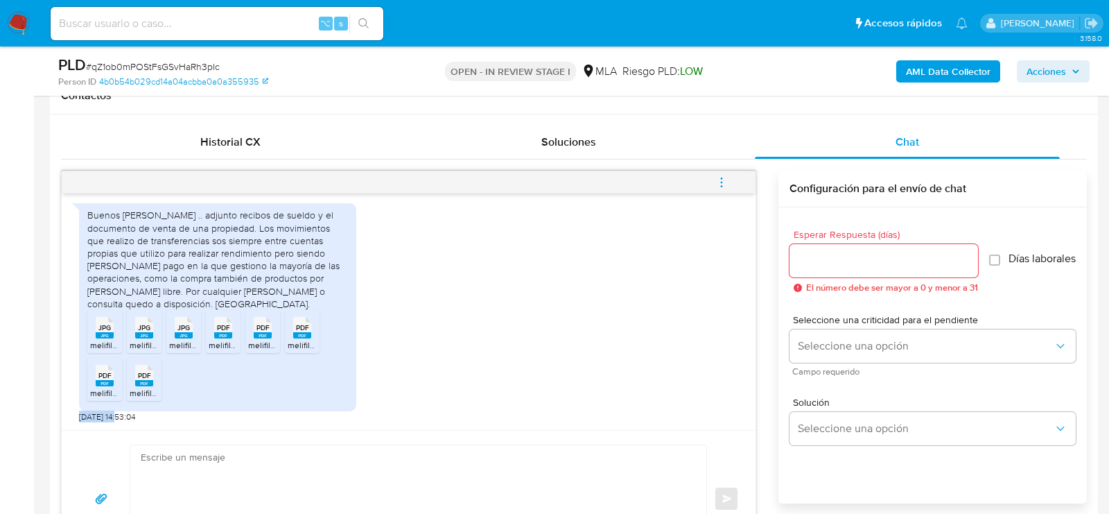
drag, startPoint x: 119, startPoint y: 414, endPoint x: 78, endPoint y: 414, distance: 40.2
click at [79, 414] on span "[DATE] 14:53:04" at bounding box center [107, 416] width 56 height 11
copy span "19/08/2025"
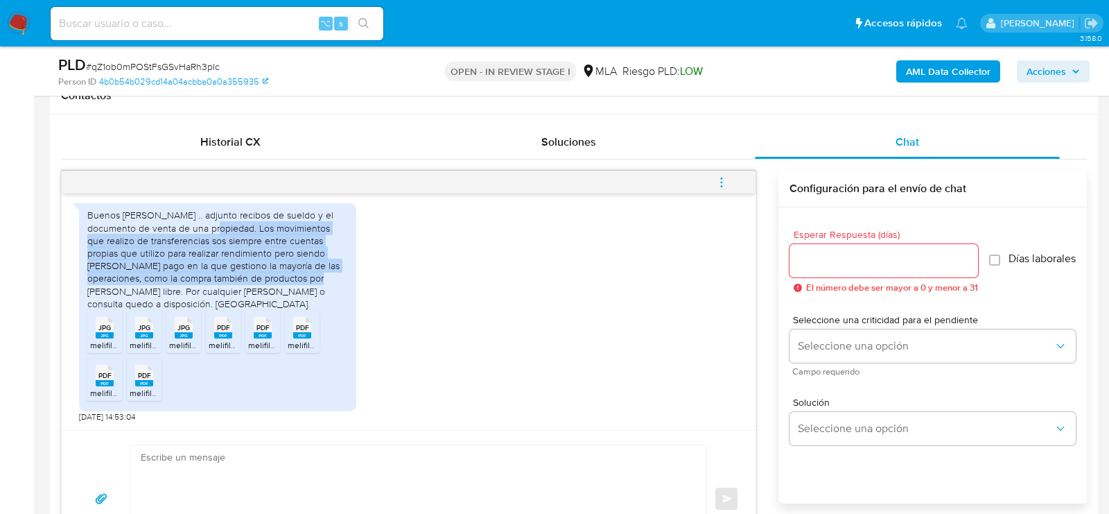
drag, startPoint x: 192, startPoint y: 239, endPoint x: 257, endPoint y: 293, distance: 84.7
click at [257, 293] on div "Buenos días .. adjunto recibos [PERSON_NAME] y el documento de venta de una pro…" at bounding box center [217, 259] width 261 height 101
copy div "Los movimientos que realizo de transferencias sos siempre entre cuentas propias…"
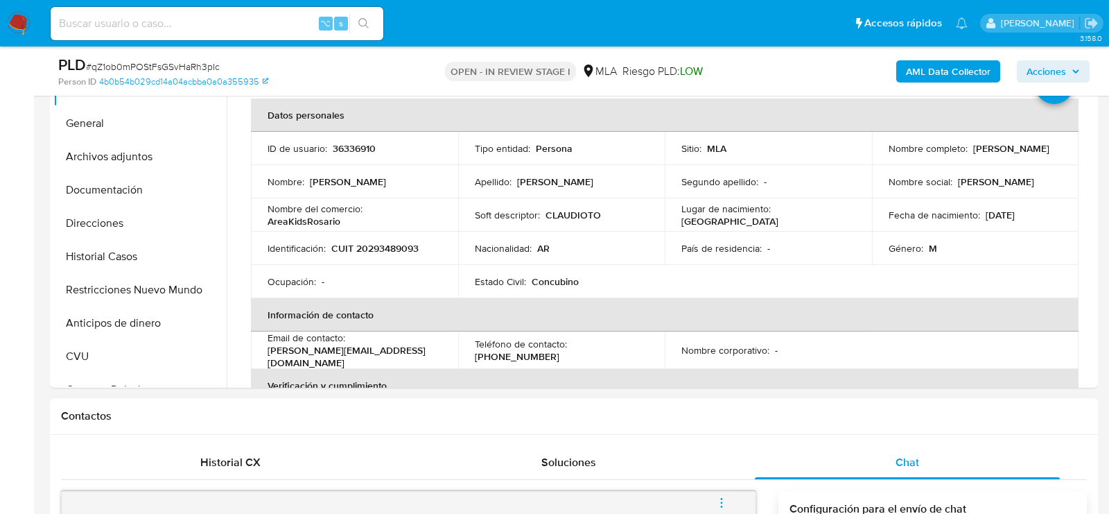
scroll to position [223, 0]
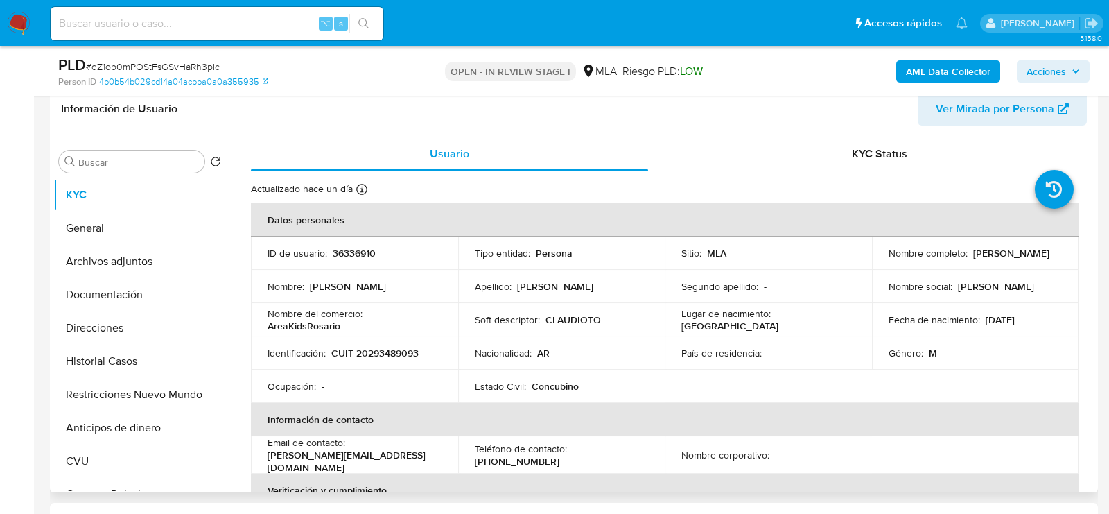
drag, startPoint x: 888, startPoint y: 259, endPoint x: 996, endPoint y: 259, distance: 107.5
click at [996, 259] on div "Nombre completo : Claudio Andres di Franco" at bounding box center [976, 253] width 174 height 12
drag, startPoint x: 996, startPoint y: 259, endPoint x: 882, endPoint y: 260, distance: 113.7
click at [882, 260] on td "Nombre completo : Claudio Andres di Franco" at bounding box center [975, 252] width 207 height 33
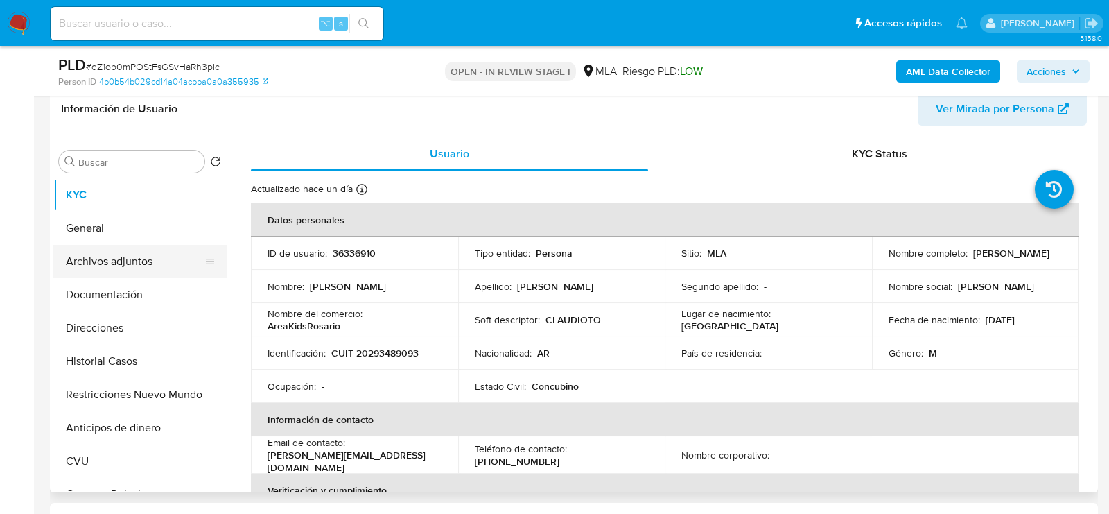
click at [126, 256] on button "Archivos adjuntos" at bounding box center [134, 261] width 162 height 33
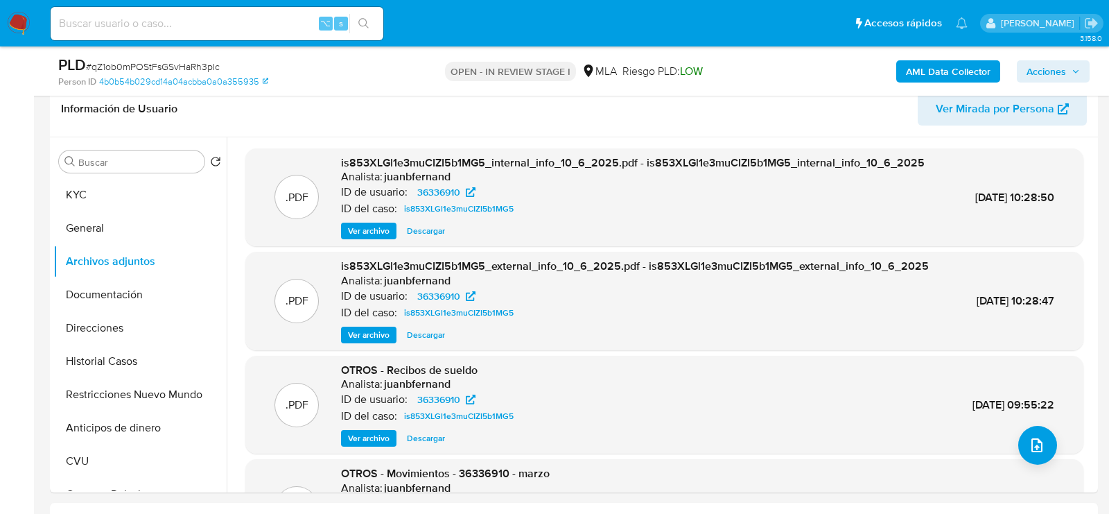
click at [941, 66] on b "AML Data Collector" at bounding box center [948, 71] width 85 height 22
click at [120, 370] on button "Historial Casos" at bounding box center [134, 361] width 162 height 33
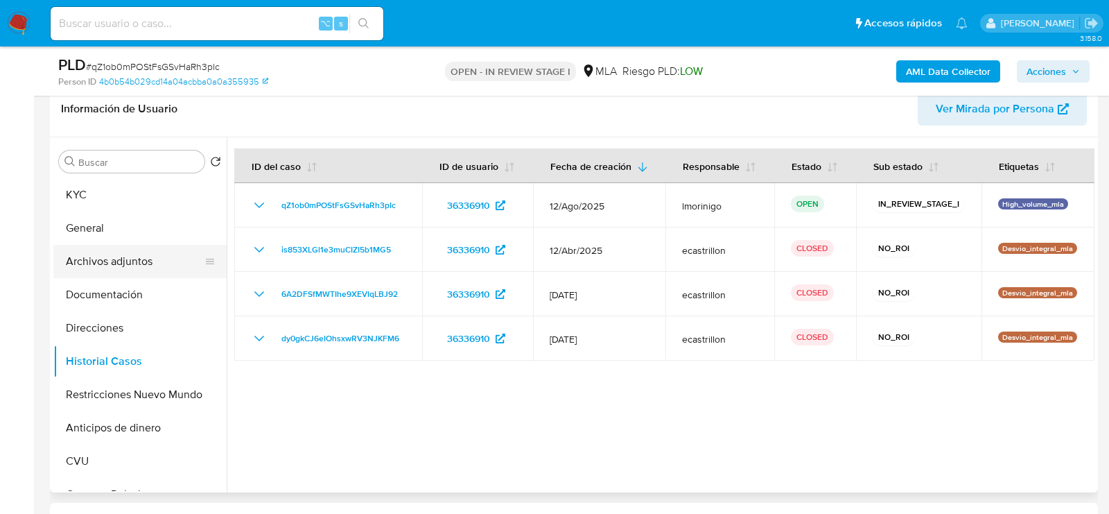
click at [101, 265] on button "Archivos adjuntos" at bounding box center [134, 261] width 162 height 33
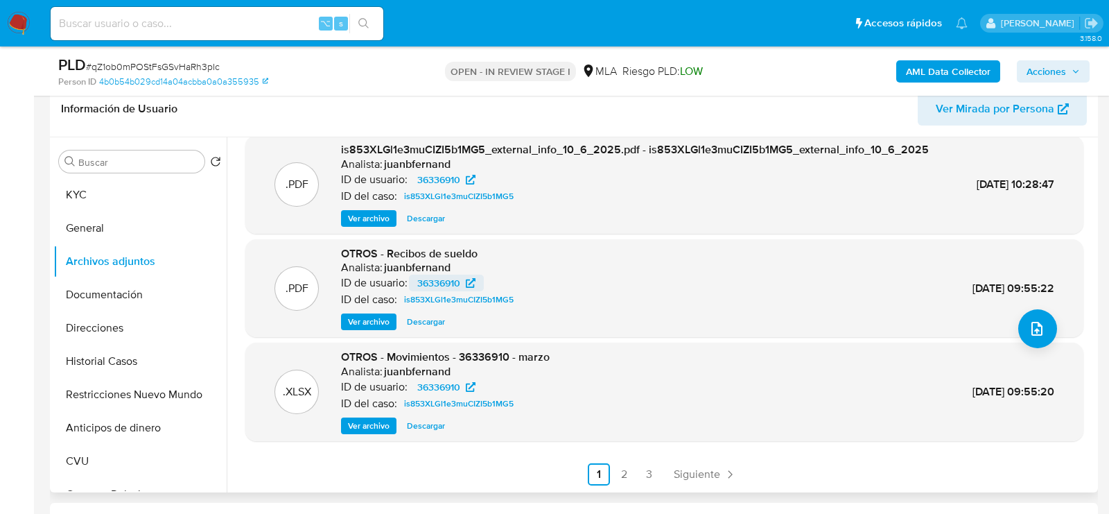
scroll to position [146, 0]
click at [622, 471] on link "2" at bounding box center [624, 474] width 22 height 22
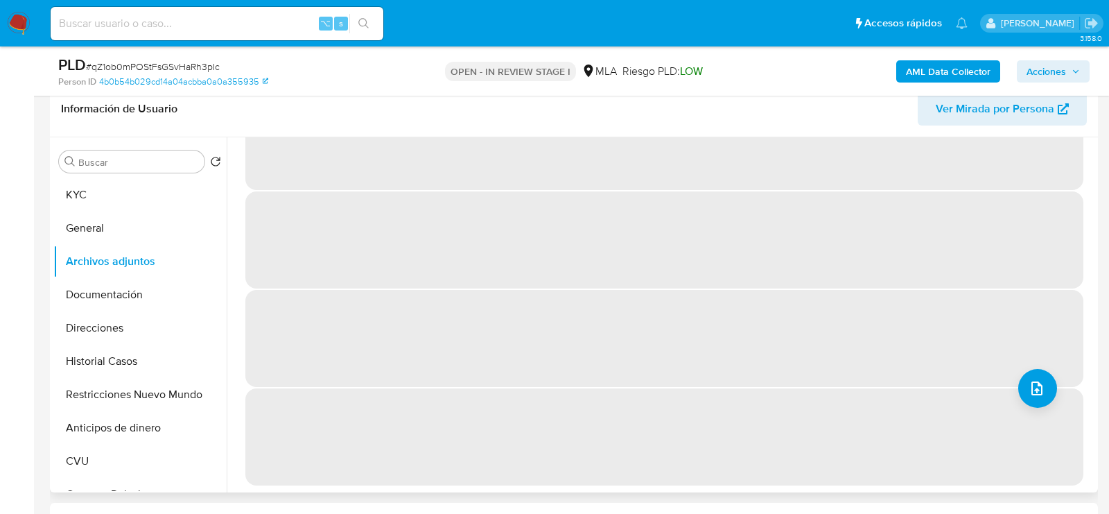
scroll to position [0, 0]
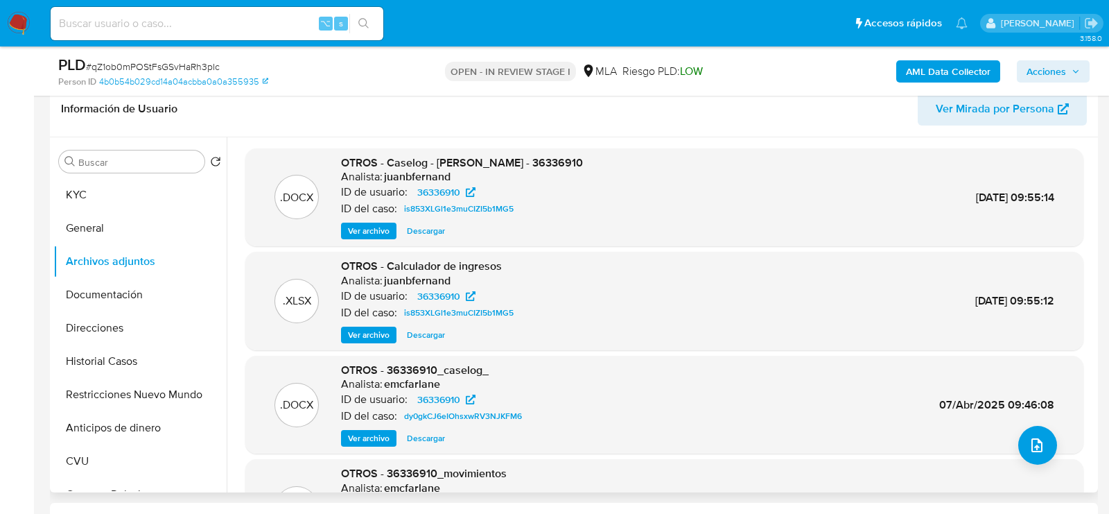
click at [375, 229] on span "Ver archivo" at bounding box center [369, 231] width 42 height 14
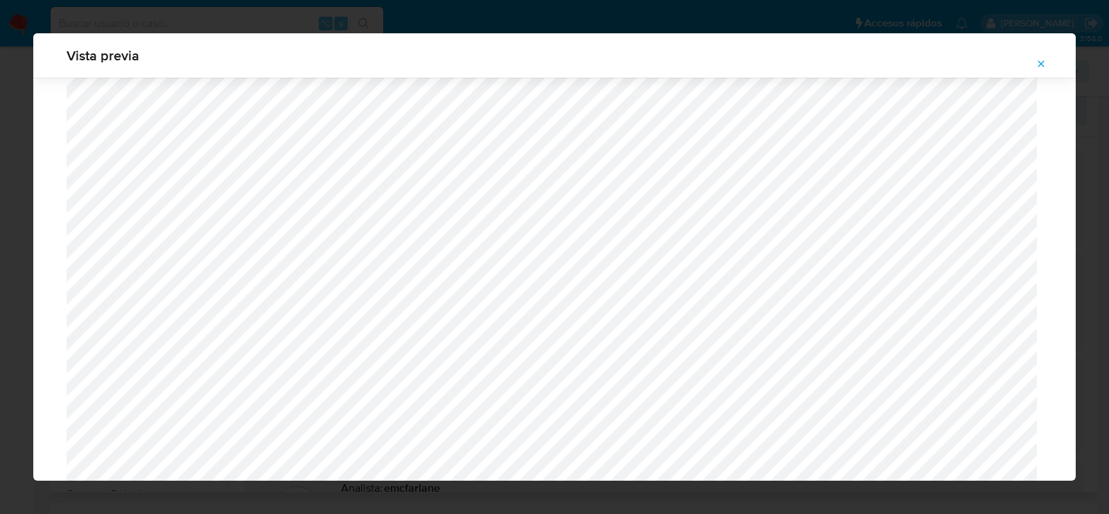
scroll to position [655, 0]
click at [1047, 64] on icon "Attachment preview" at bounding box center [1041, 63] width 11 height 11
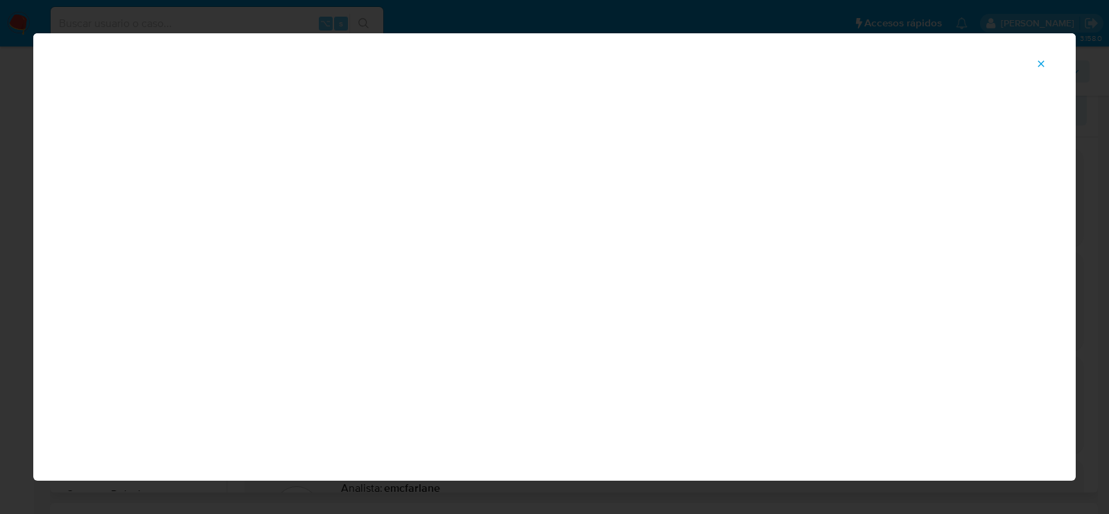
scroll to position [68, 0]
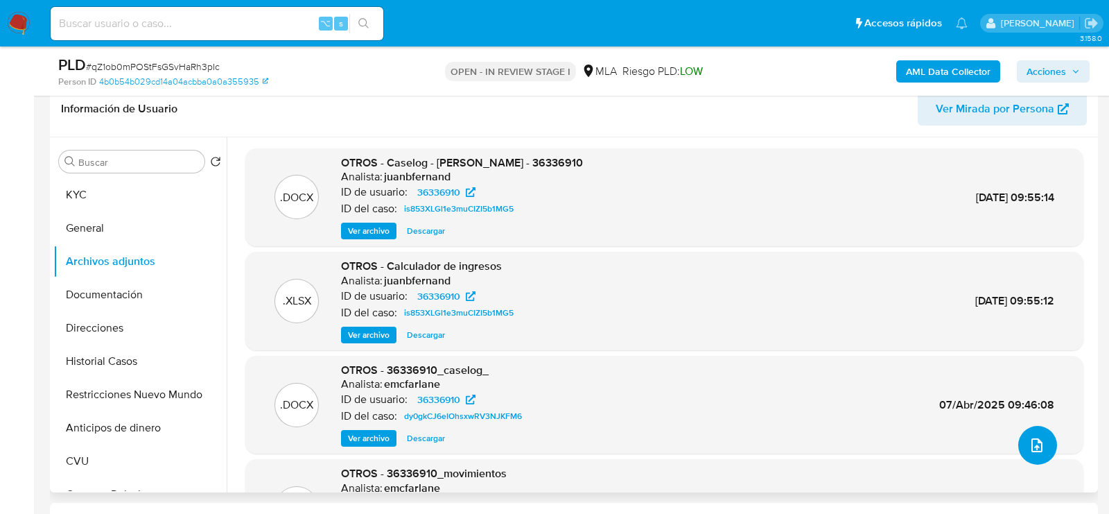
click at [1042, 456] on button "upload-file" at bounding box center [1038, 445] width 39 height 39
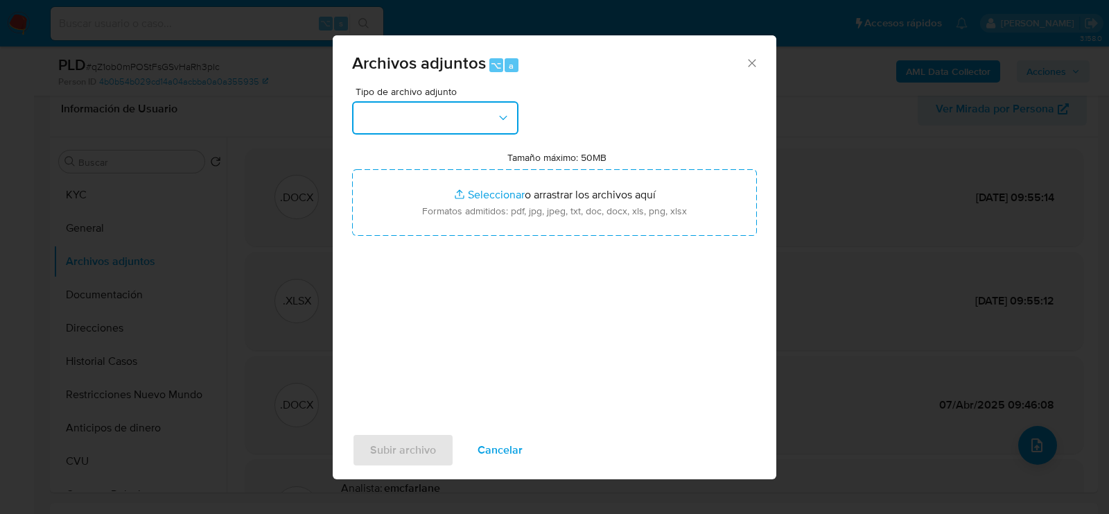
click at [421, 132] on button "button" at bounding box center [435, 117] width 166 height 33
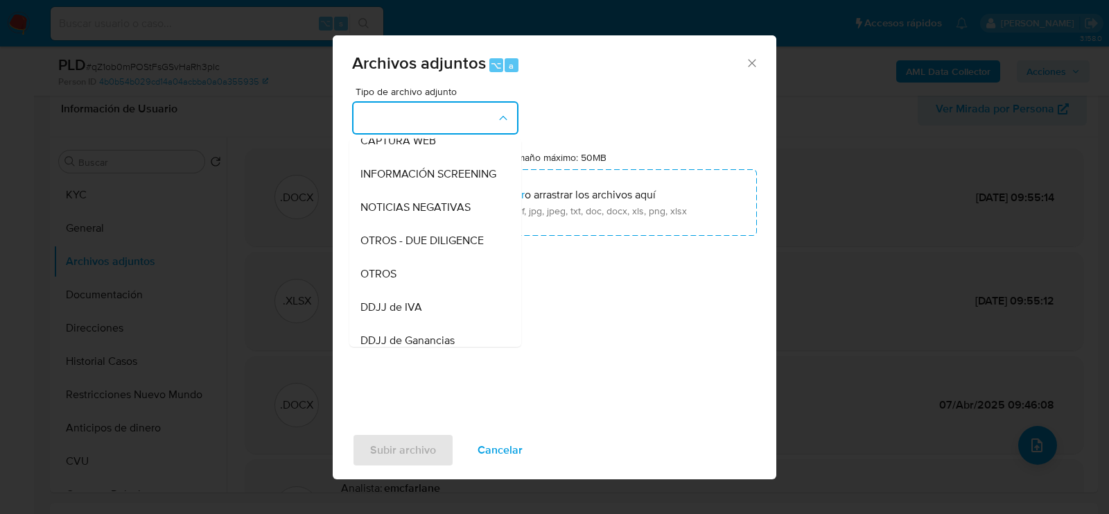
scroll to position [155, 0]
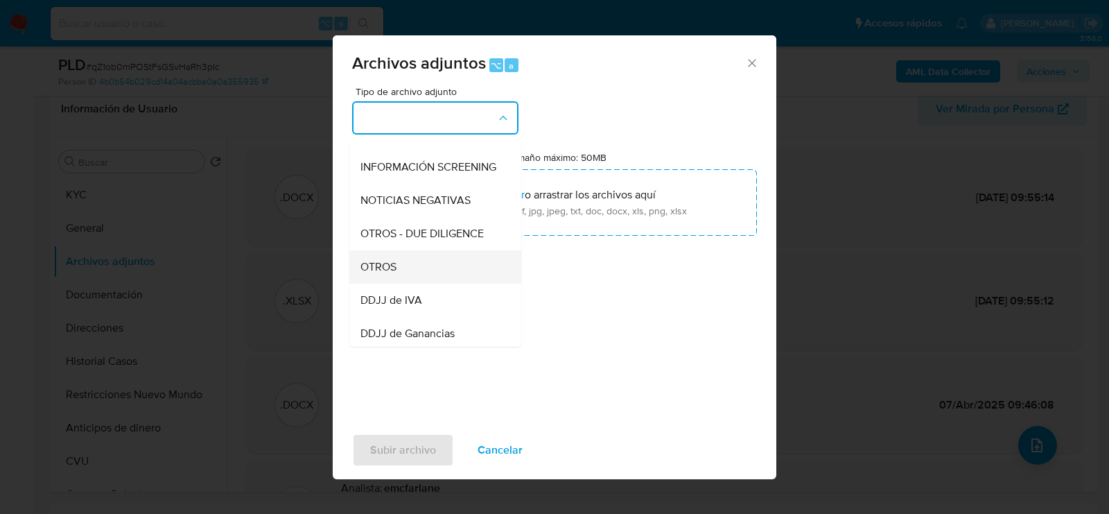
click at [404, 261] on div "OTROS" at bounding box center [431, 266] width 141 height 33
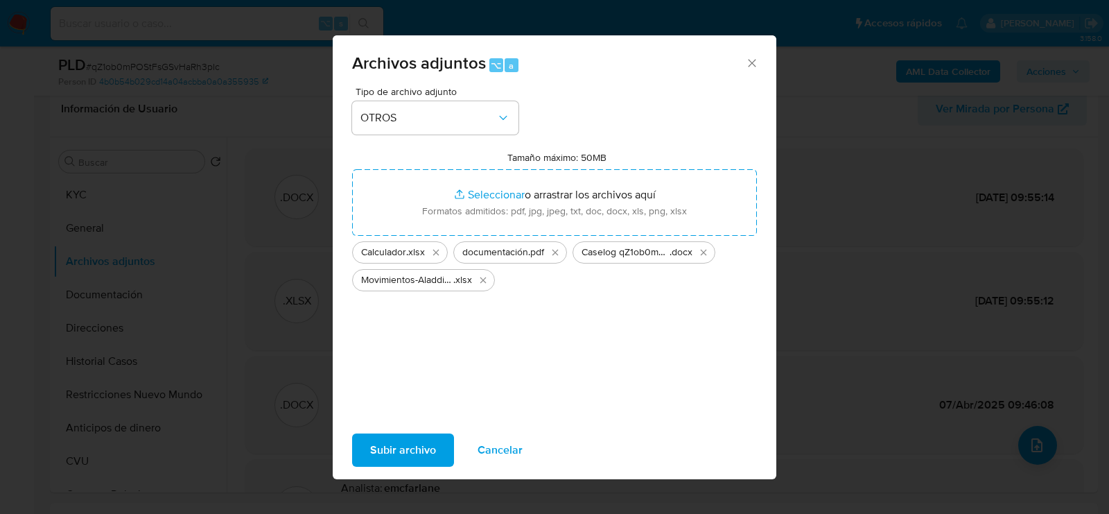
click at [397, 454] on span "Subir archivo" at bounding box center [403, 450] width 66 height 31
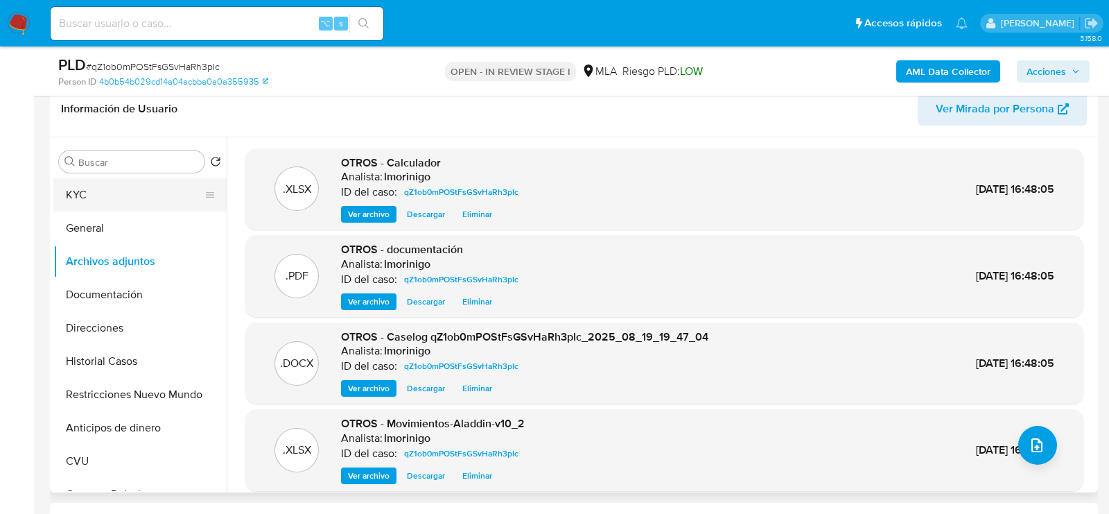
click at [157, 189] on button "KYC" at bounding box center [134, 194] width 162 height 33
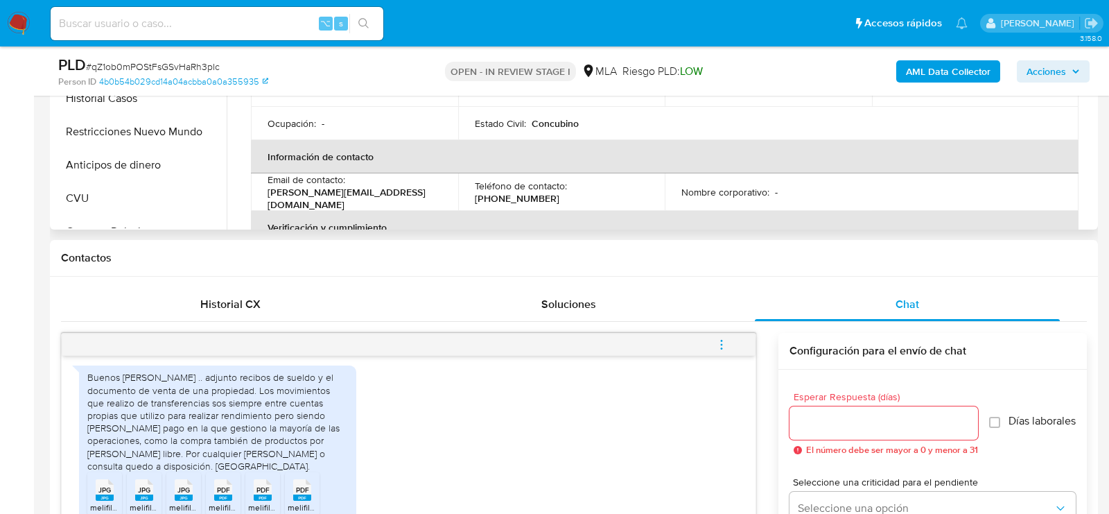
scroll to position [685, 0]
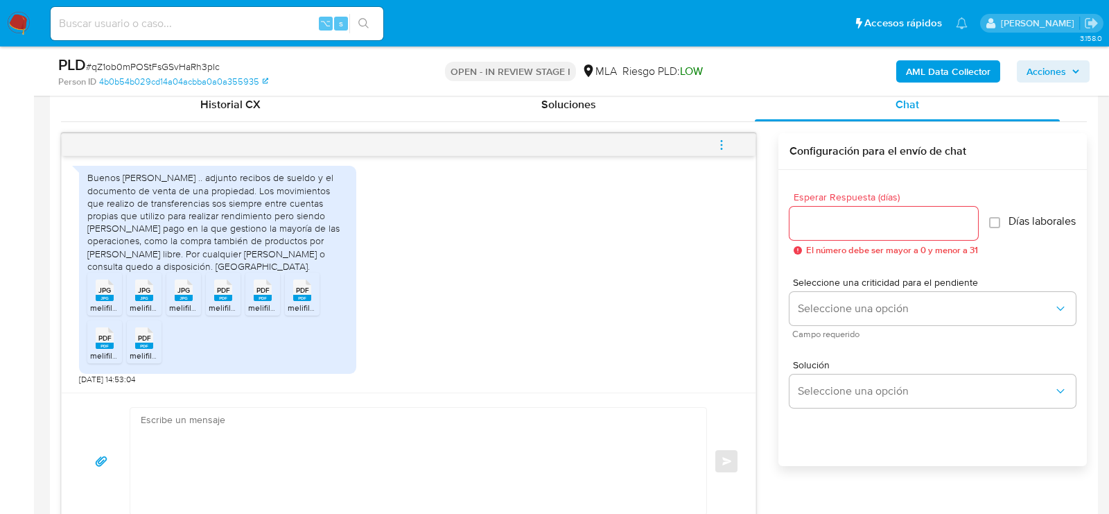
click at [517, 413] on textarea at bounding box center [415, 461] width 548 height 107
paste textarea "Hola, ¡Muchas gracias por tu respuesta! Confirmamos la recepción de la document…"
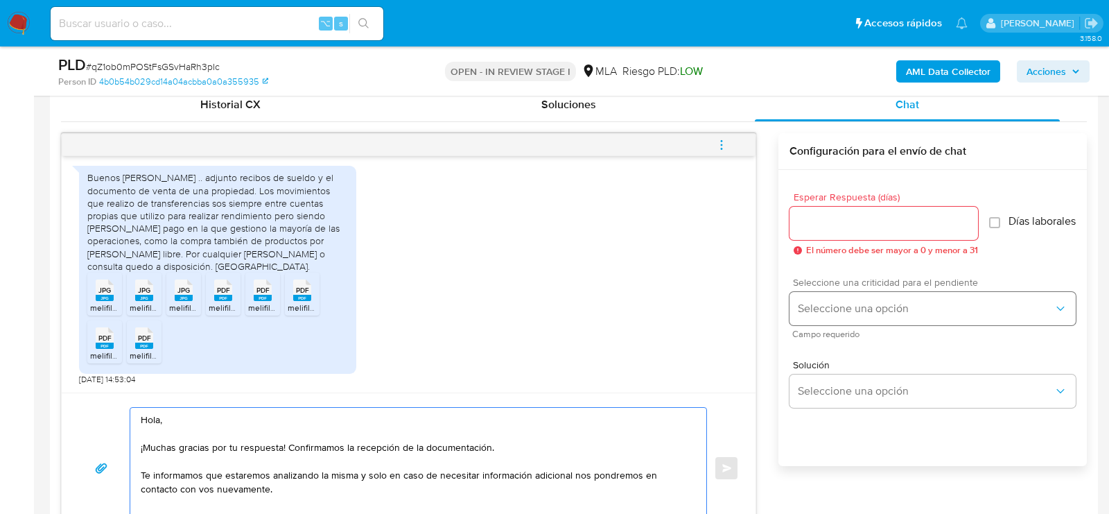
scroll to position [692, 0]
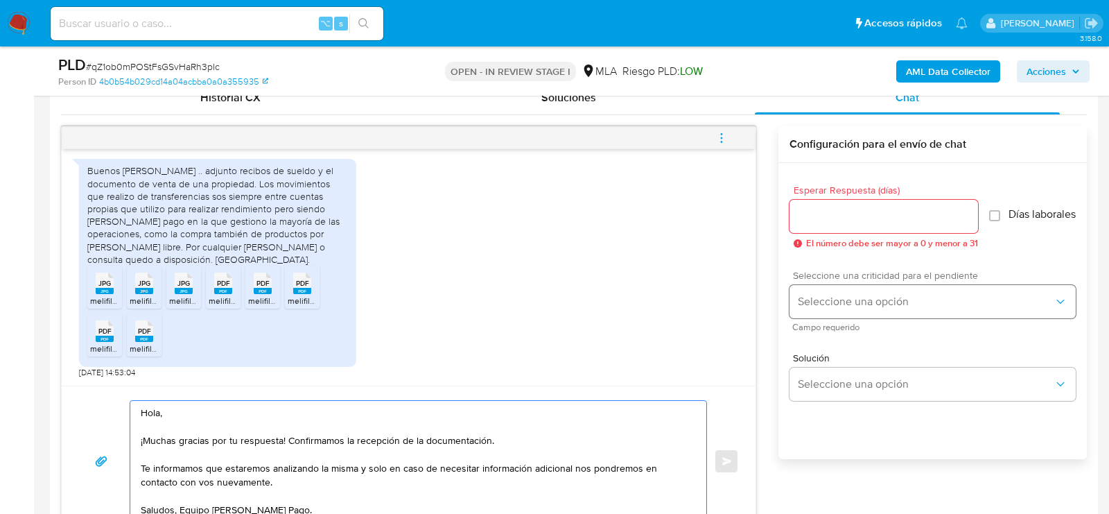
type textarea "Hola, ¡Muchas gracias por tu respuesta! Confirmamos la recepción de la document…"
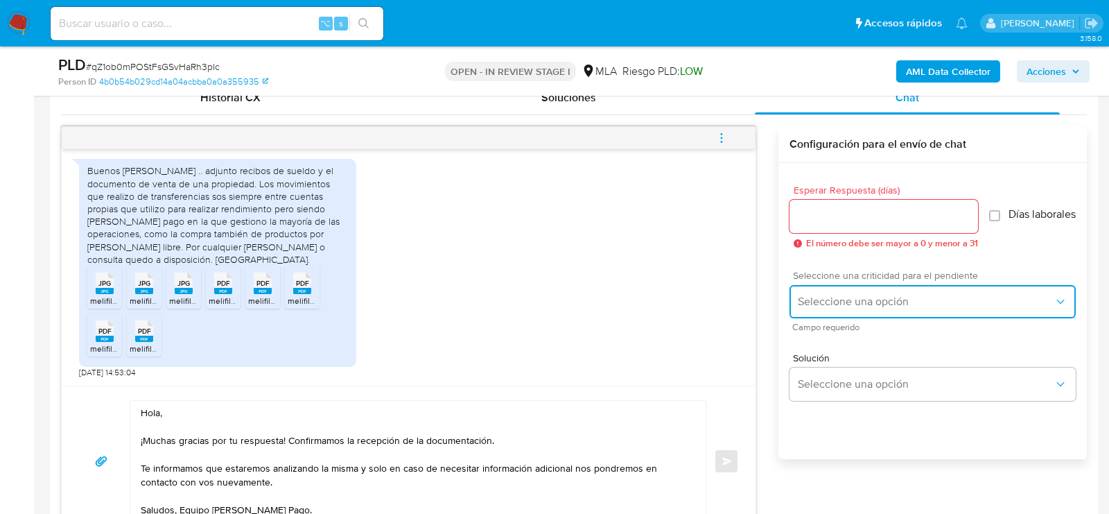
click at [838, 318] on button "Seleccione una opción" at bounding box center [933, 301] width 286 height 33
click at [838, 297] on div "LOW" at bounding box center [930, 303] width 264 height 28
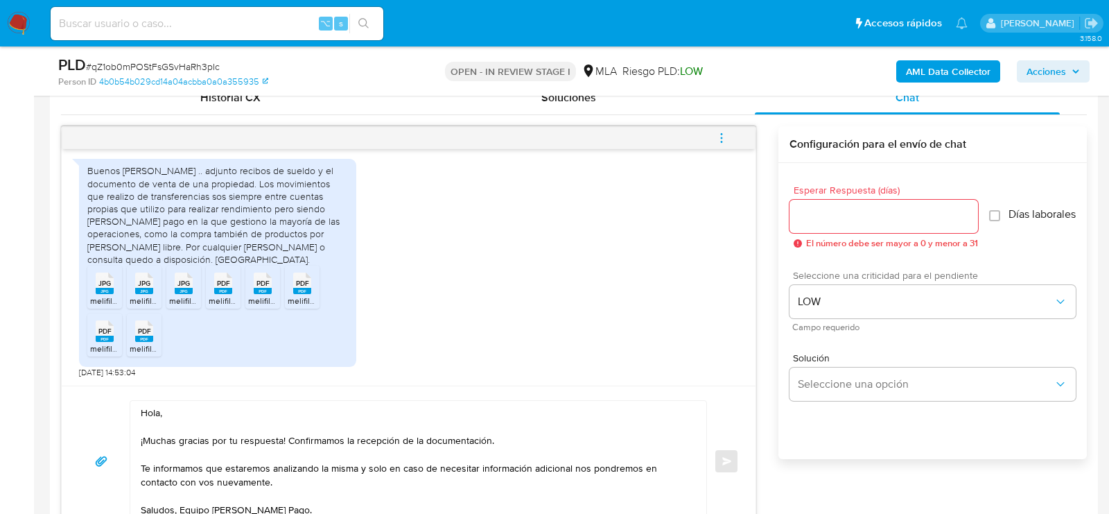
click at [842, 239] on span "El número debe ser mayor a 0 y menor a 31" at bounding box center [892, 244] width 172 height 10
click at [839, 222] on input "Esperar Respuesta (días)" at bounding box center [884, 216] width 189 height 18
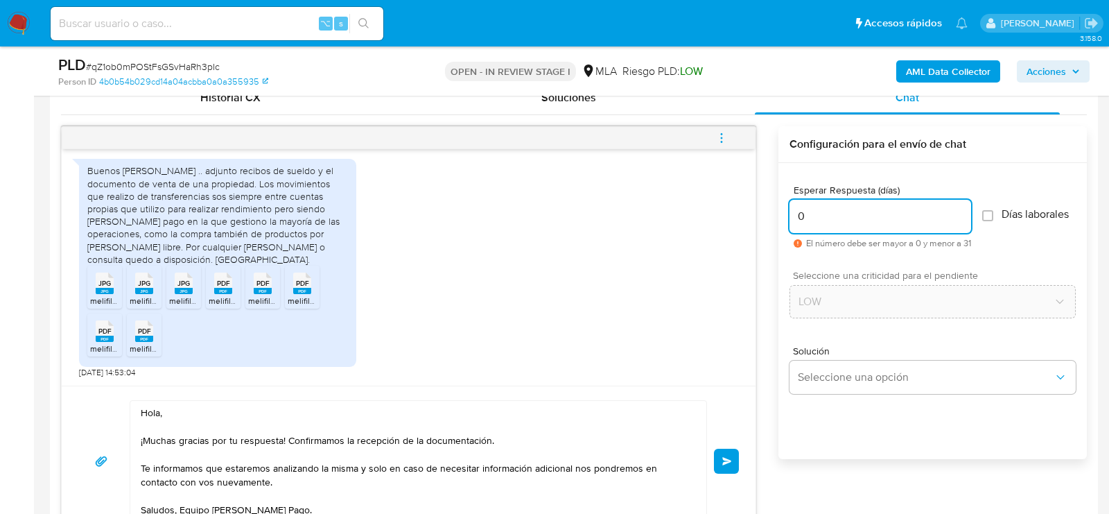
type input "0"
click at [148, 66] on span "# qZ1ob0mPOStFsGSvHaRh3pIc" at bounding box center [153, 67] width 134 height 14
copy span "qZ1ob0mPOStFsGSvHaRh3pIc"
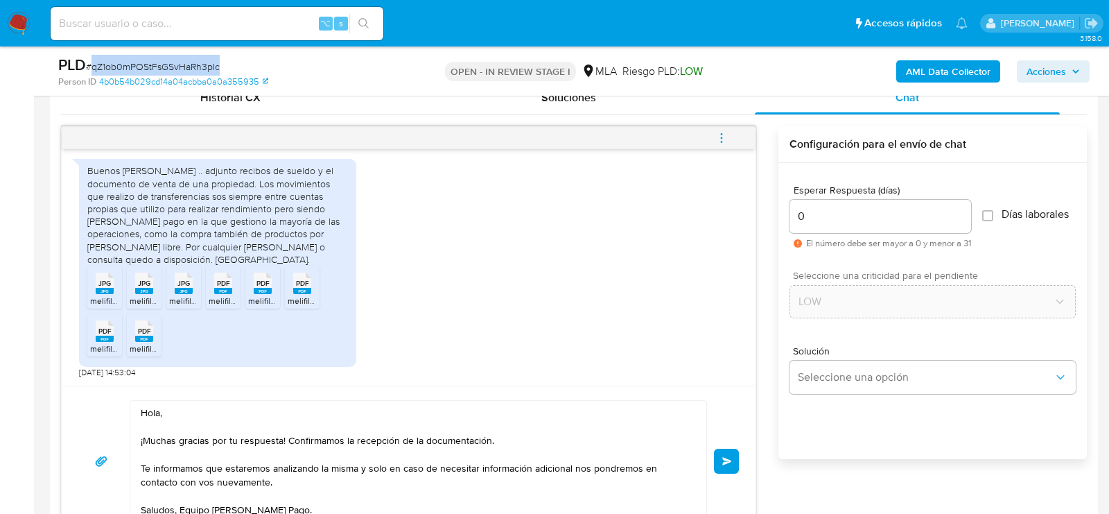
click at [736, 460] on button "Enviar" at bounding box center [726, 461] width 25 height 25
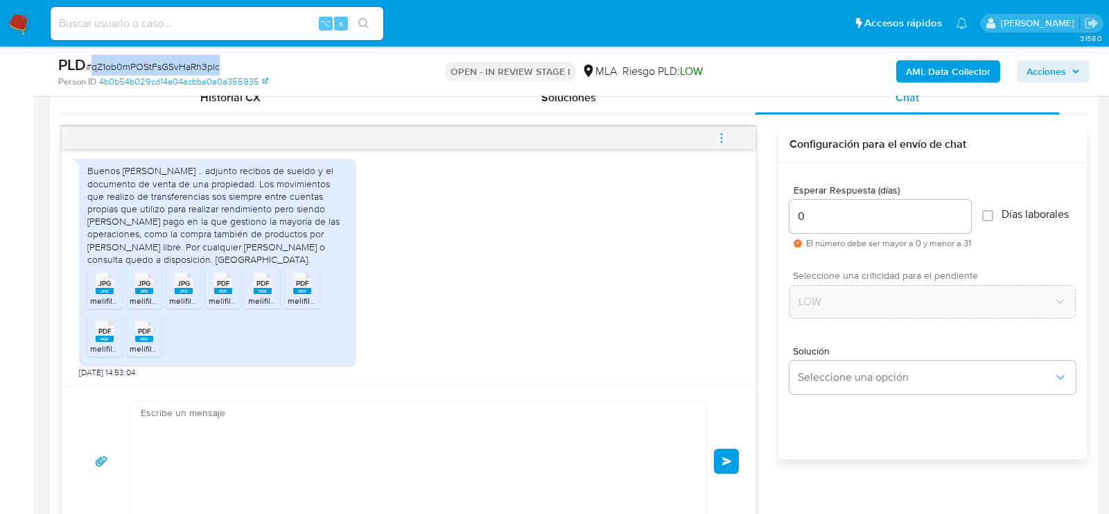
scroll to position [941, 0]
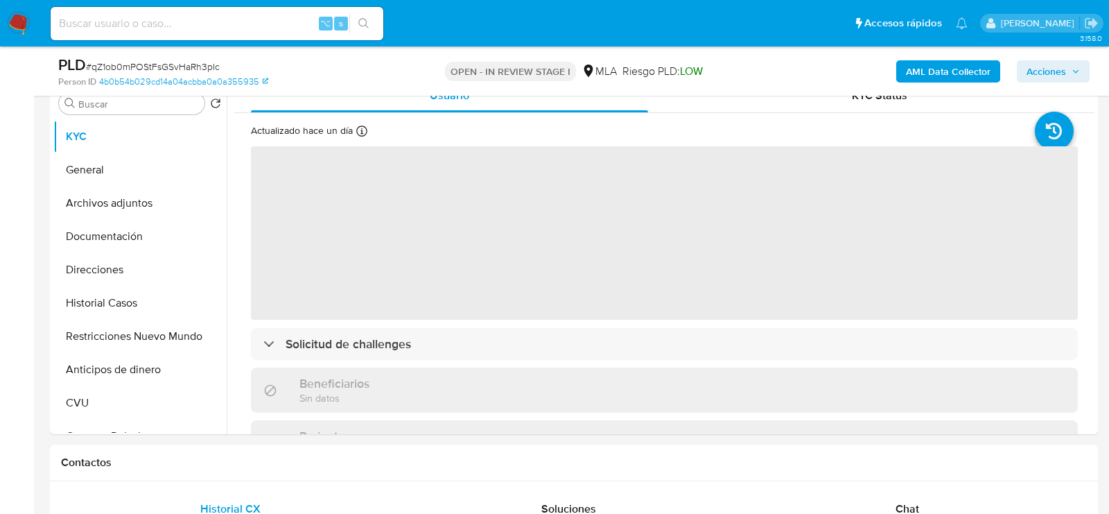
scroll to position [363, 0]
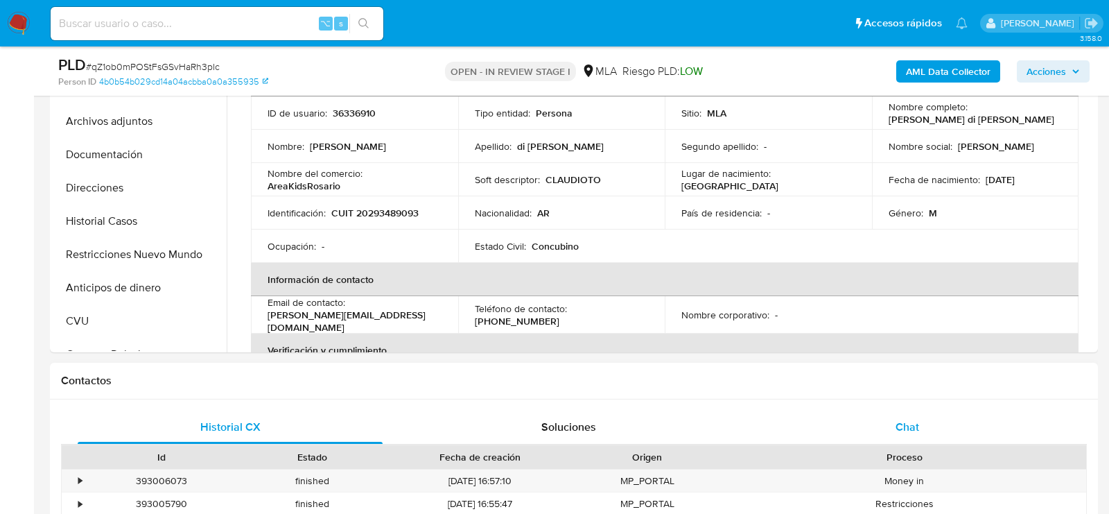
click at [958, 422] on div "Chat" at bounding box center [907, 426] width 305 height 33
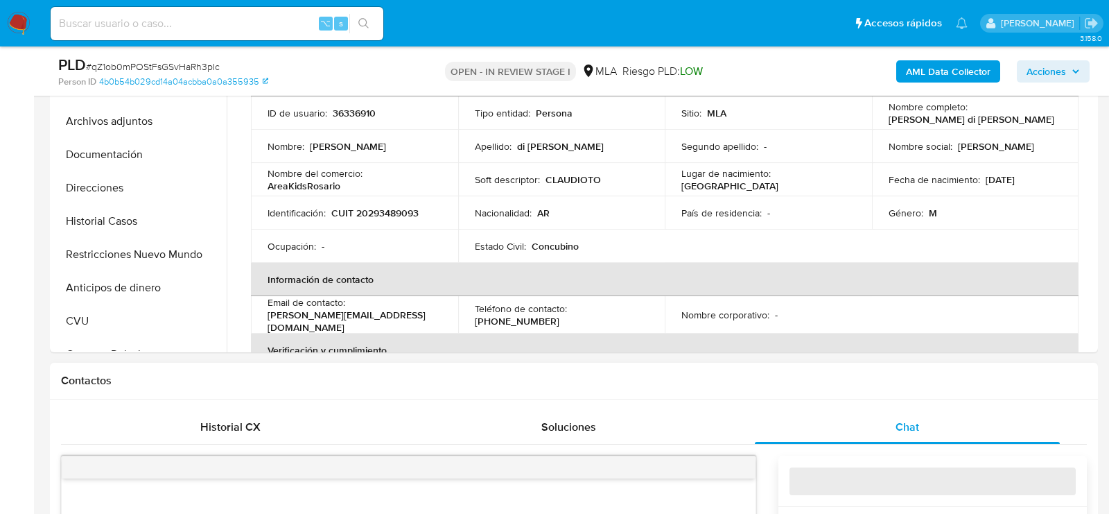
select select "10"
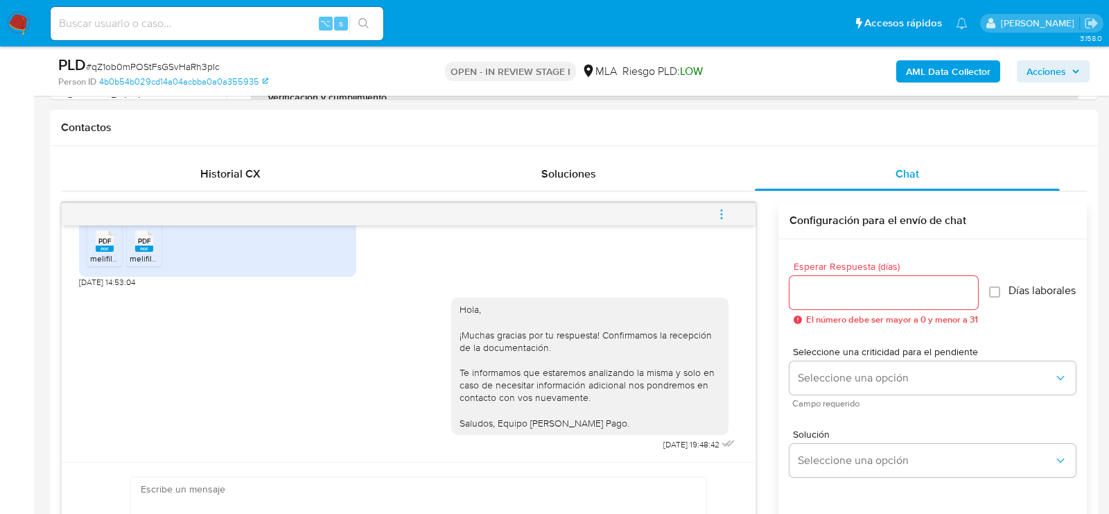
scroll to position [623, 0]
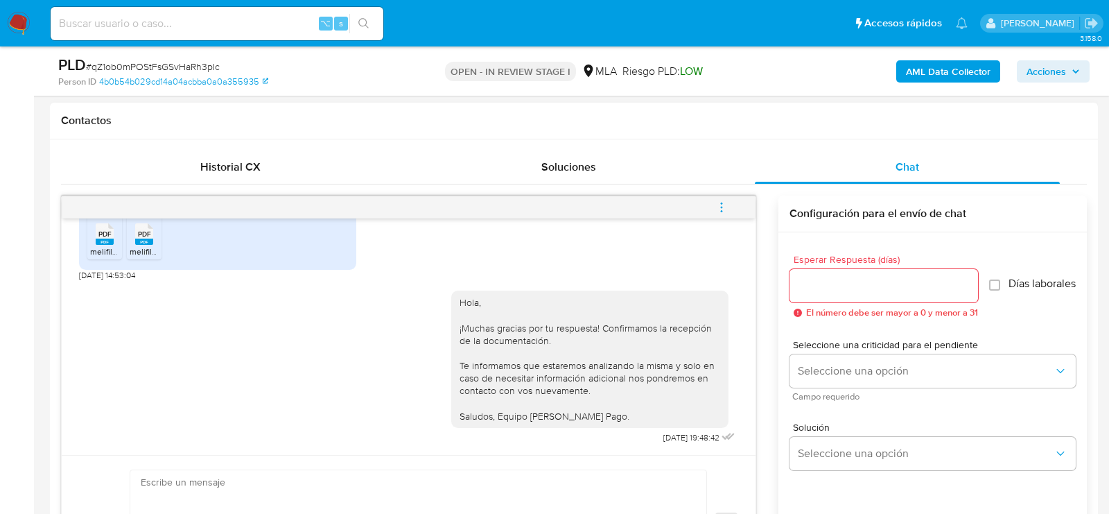
click at [726, 211] on span "menu-action" at bounding box center [722, 207] width 12 height 33
click at [648, 175] on li "Cerrar conversación" at bounding box center [628, 178] width 142 height 25
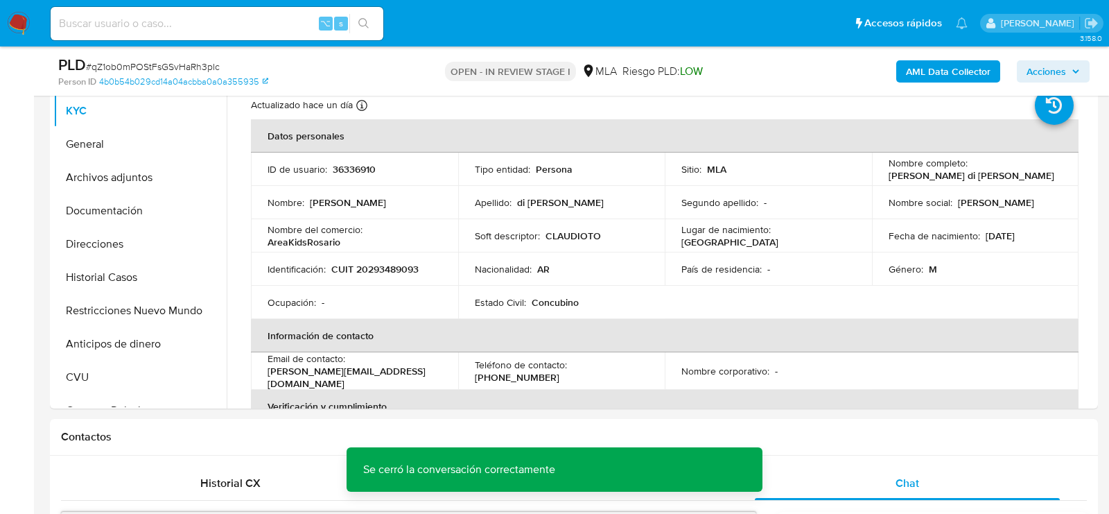
scroll to position [286, 0]
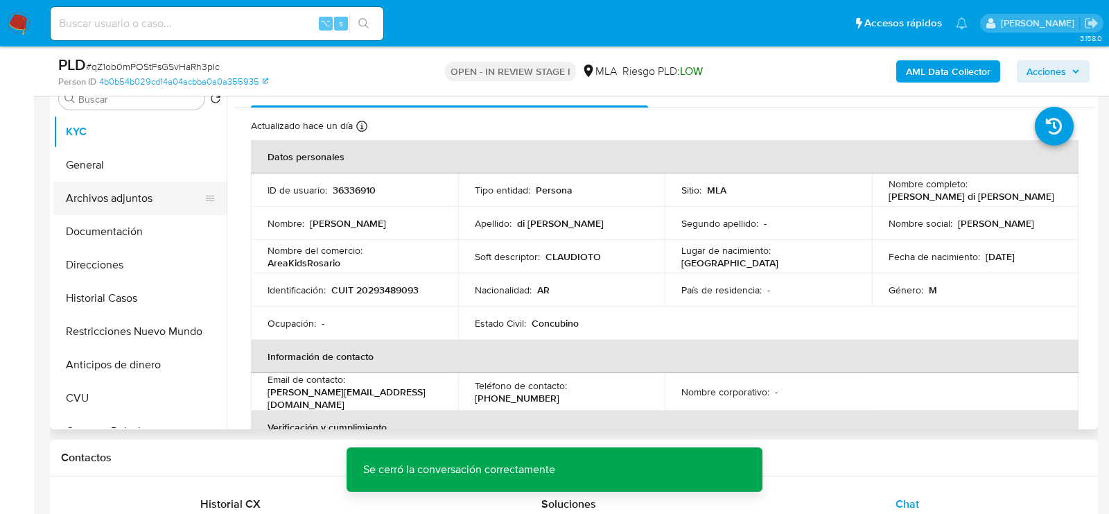
click at [86, 189] on button "Archivos adjuntos" at bounding box center [134, 198] width 162 height 33
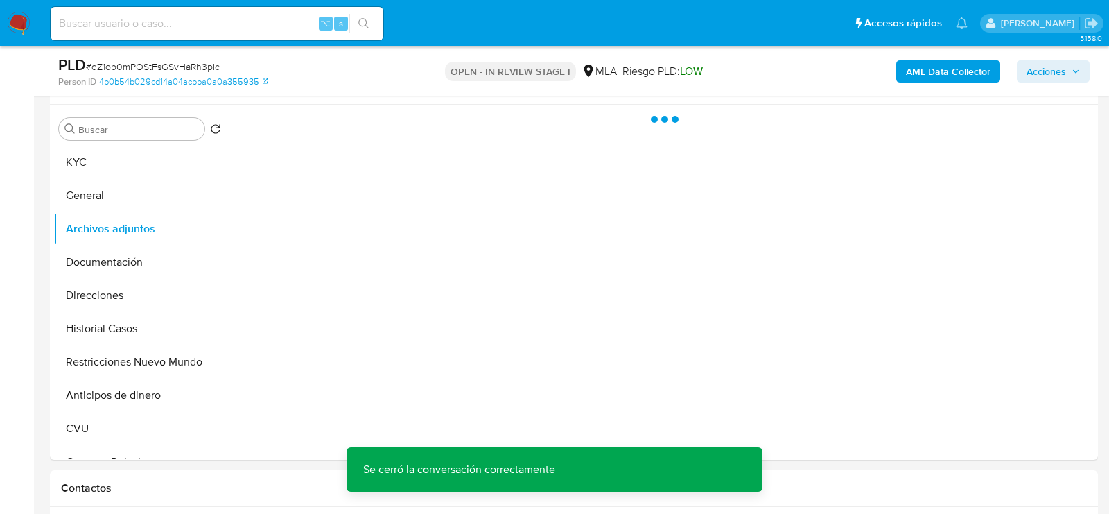
scroll to position [252, 0]
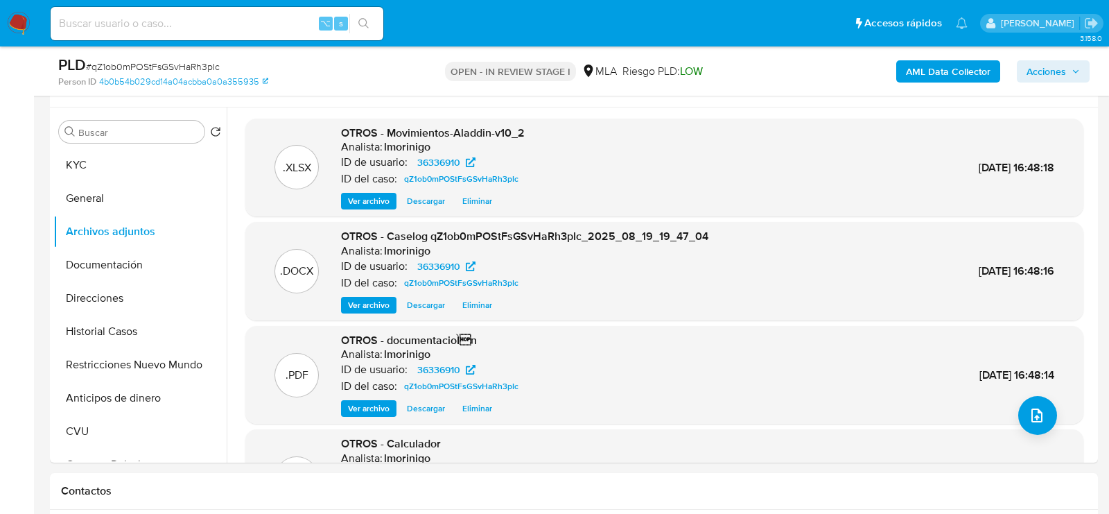
click at [1048, 72] on span "Acciones" at bounding box center [1047, 71] width 40 height 22
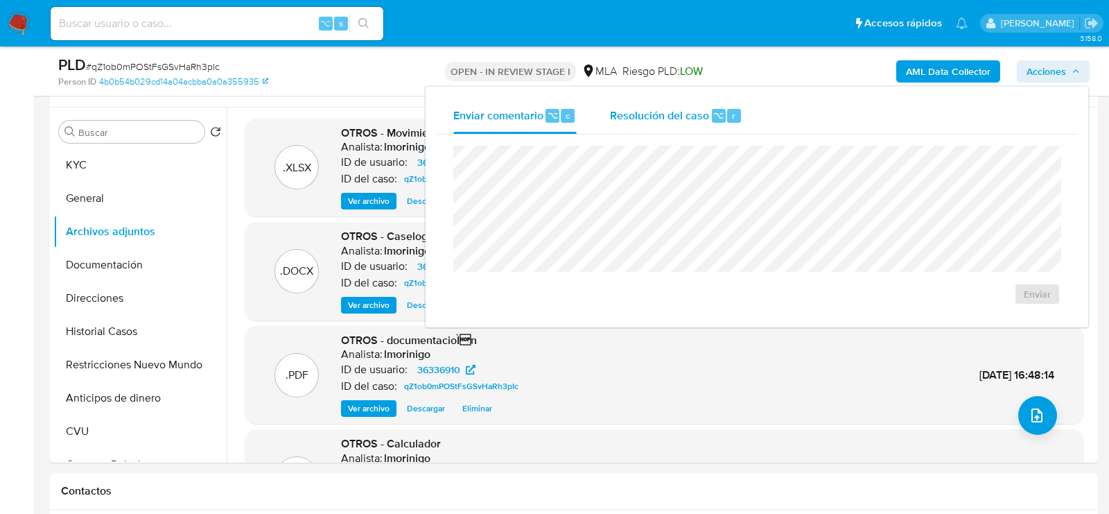
click at [680, 111] on span "Resolución del caso" at bounding box center [659, 115] width 99 height 16
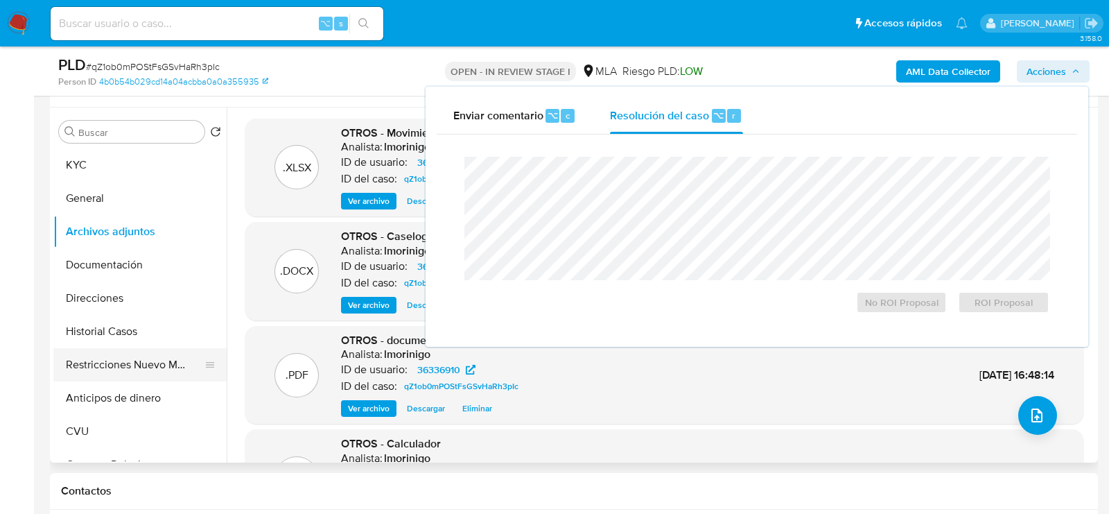
click at [168, 359] on button "Restricciones Nuevo Mundo" at bounding box center [134, 364] width 162 height 33
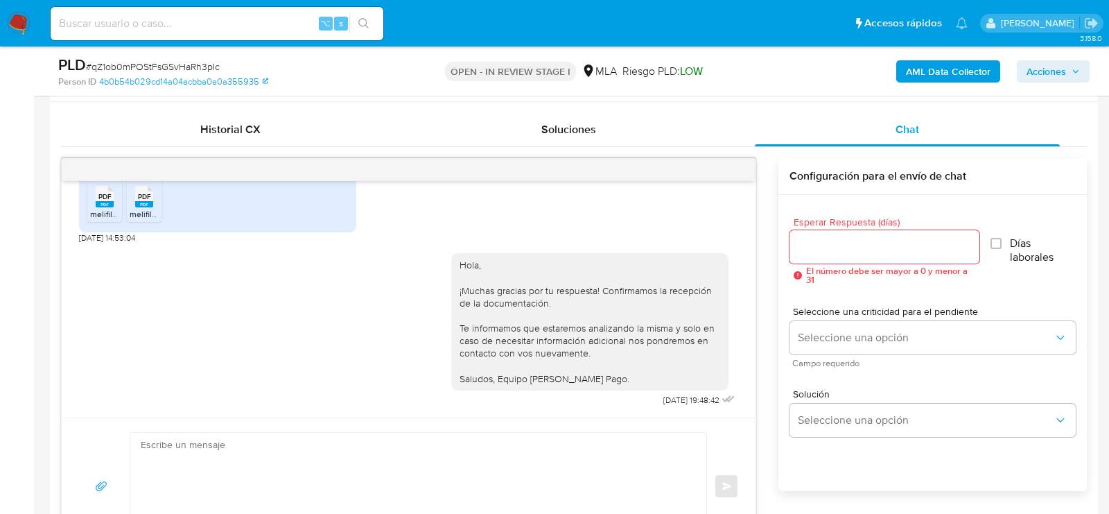
scroll to position [523, 0]
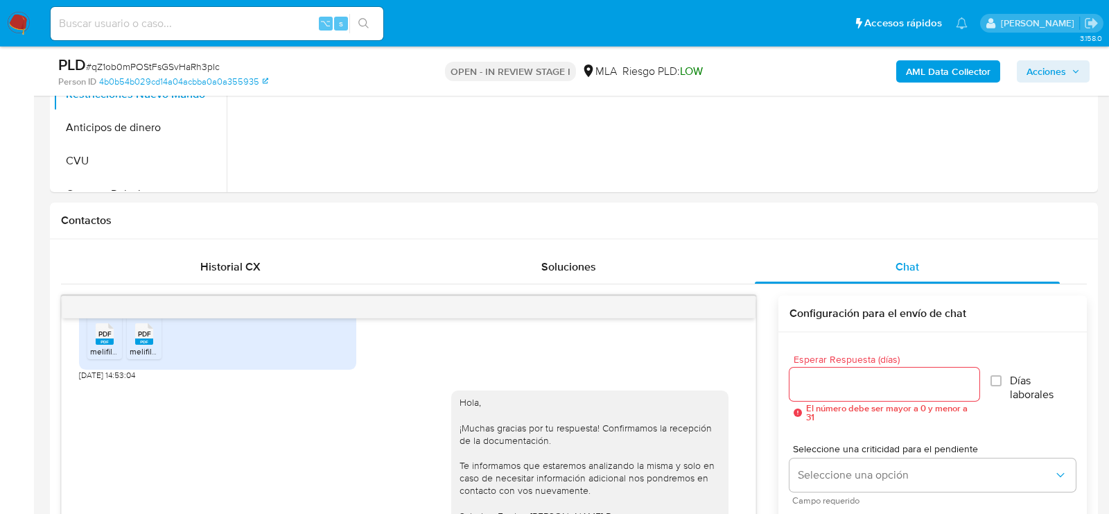
click at [1089, 53] on div "PLD # qZ1ob0mPOStFsGSvHaRh3pIc Person ID 4b0b54b029cd14a04acbba0a0a355935 OPEN …" at bounding box center [574, 70] width 1048 height 49
click at [1081, 64] on button "Acciones" at bounding box center [1053, 71] width 73 height 22
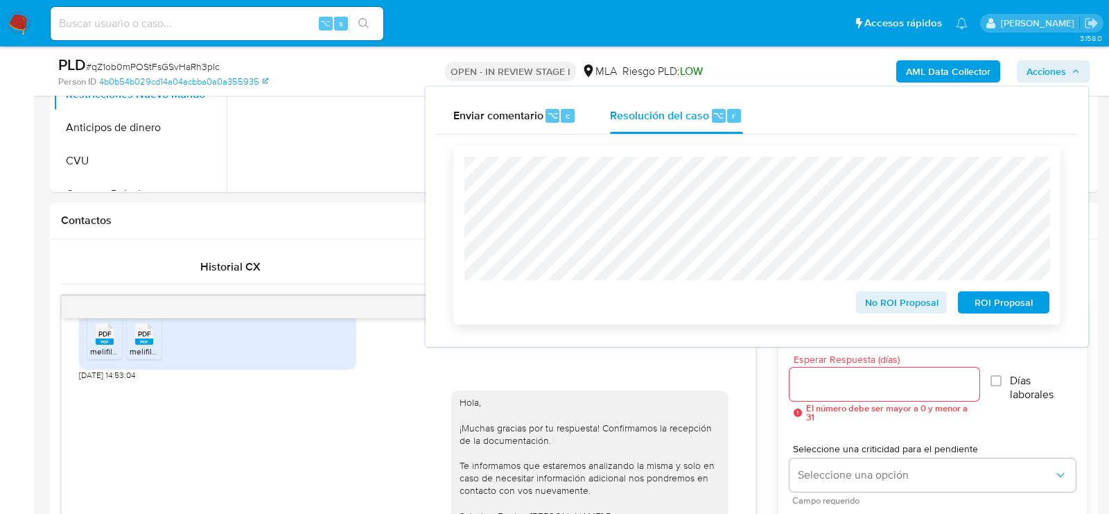
click at [917, 300] on span "No ROI Proposal" at bounding box center [902, 302] width 72 height 19
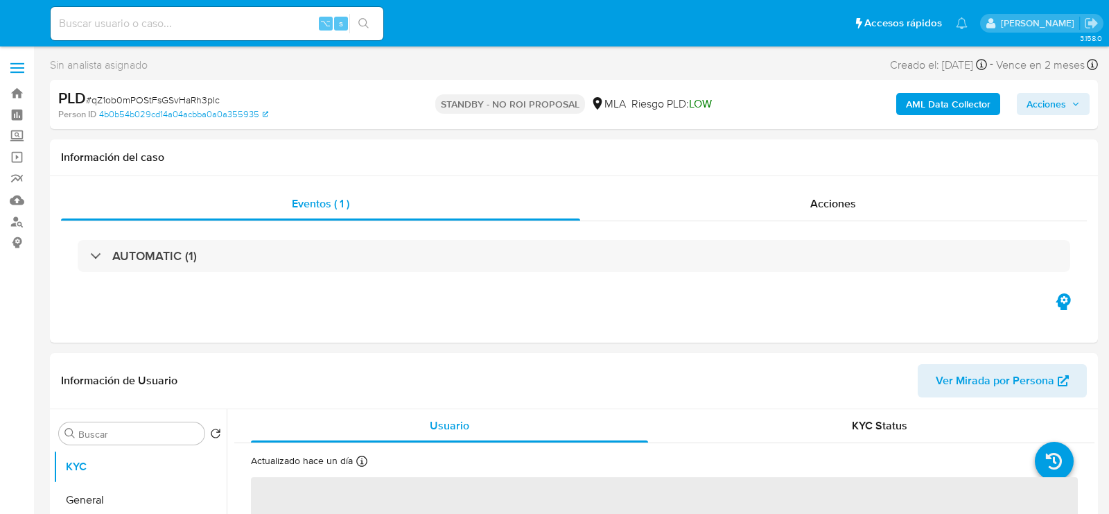
select select "10"
click at [182, 28] on input at bounding box center [217, 24] width 333 height 18
paste input "stW52U2iAz4knbPHdBDrWjk8"
type input "stW52U2iAz4knbPHdBDrWjk8"
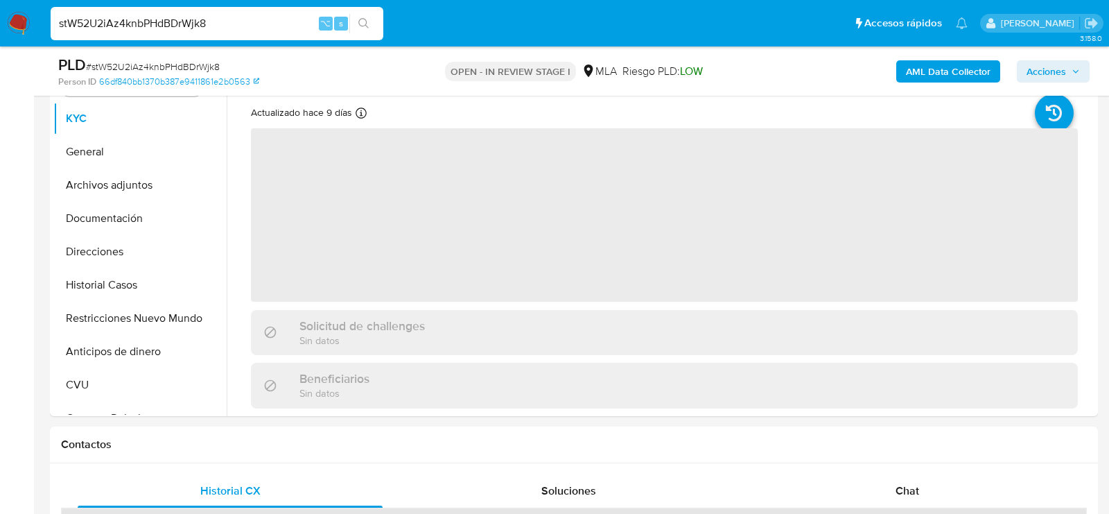
scroll to position [345, 0]
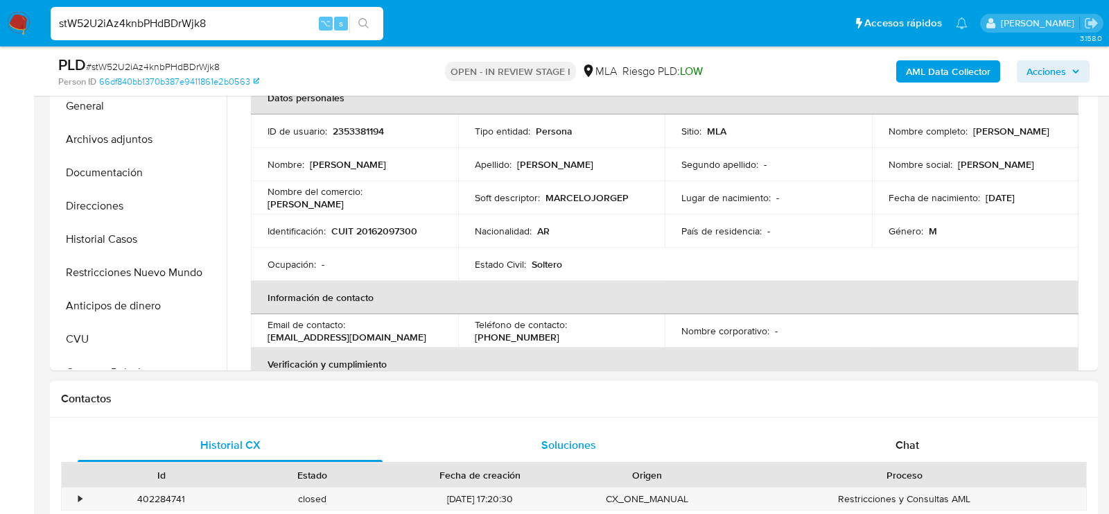
select select "10"
click at [894, 440] on div "Chat" at bounding box center [907, 444] width 305 height 33
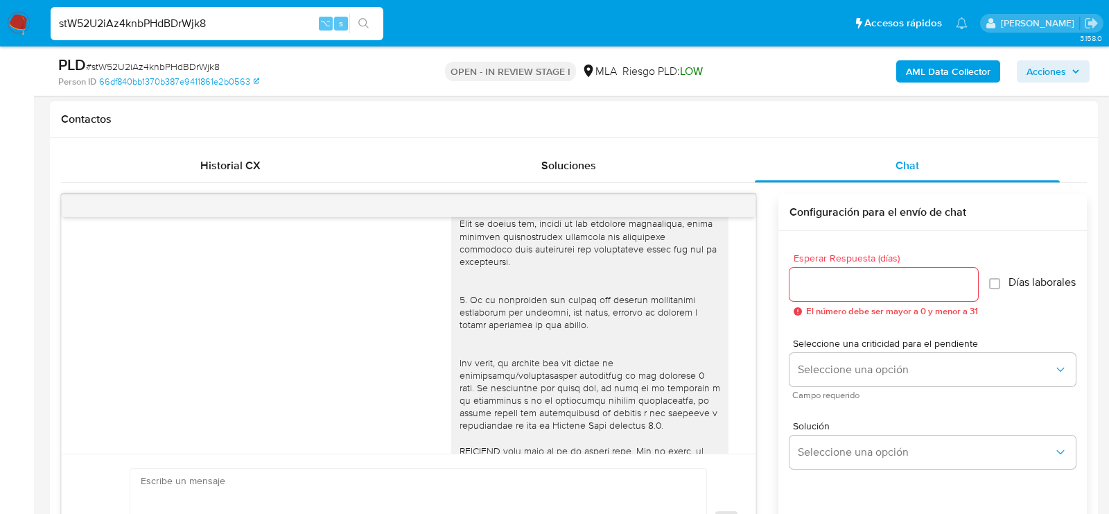
scroll to position [854, 0]
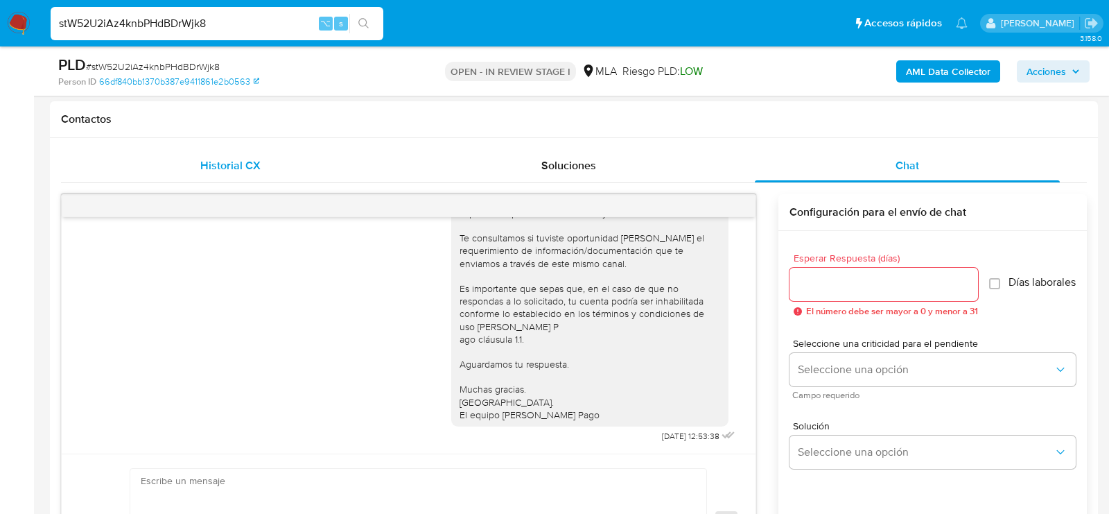
click at [279, 162] on div "Historial CX" at bounding box center [230, 165] width 305 height 33
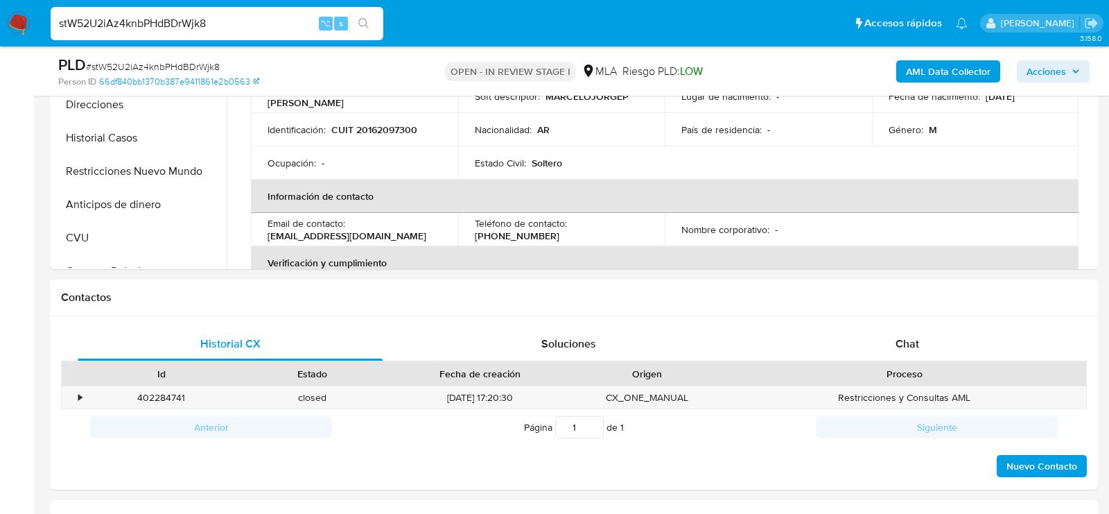
scroll to position [215, 0]
